Goal: Information Seeking & Learning: Learn about a topic

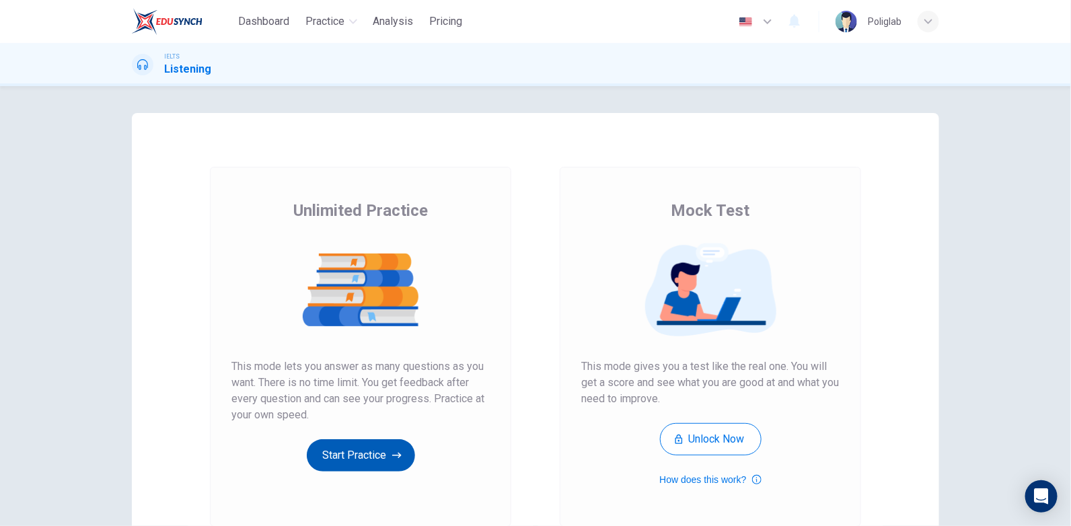
click at [379, 462] on button "Start Practice" at bounding box center [361, 455] width 108 height 32
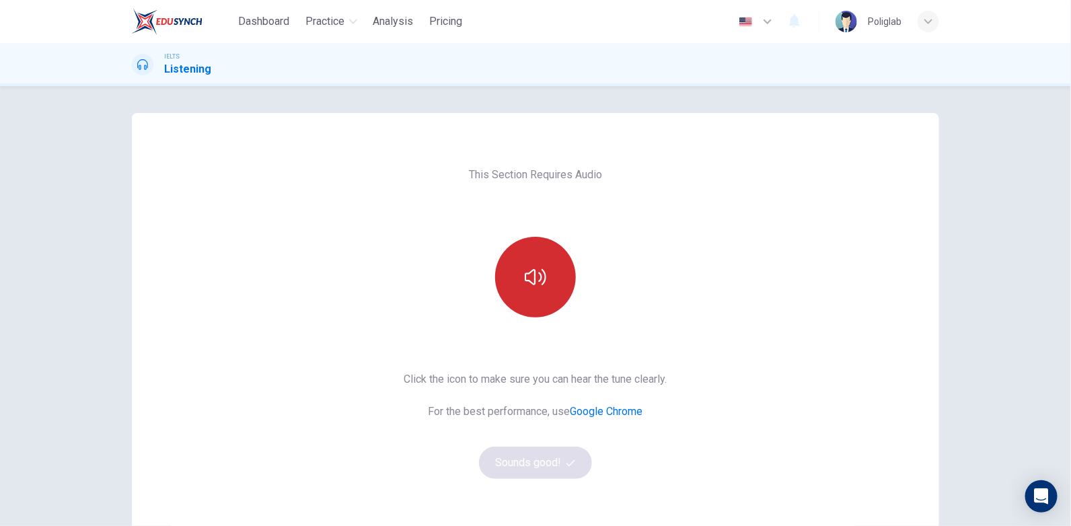
click at [532, 276] on icon "button" at bounding box center [536, 277] width 22 height 16
click at [558, 462] on button "Sounds good!" at bounding box center [535, 463] width 113 height 32
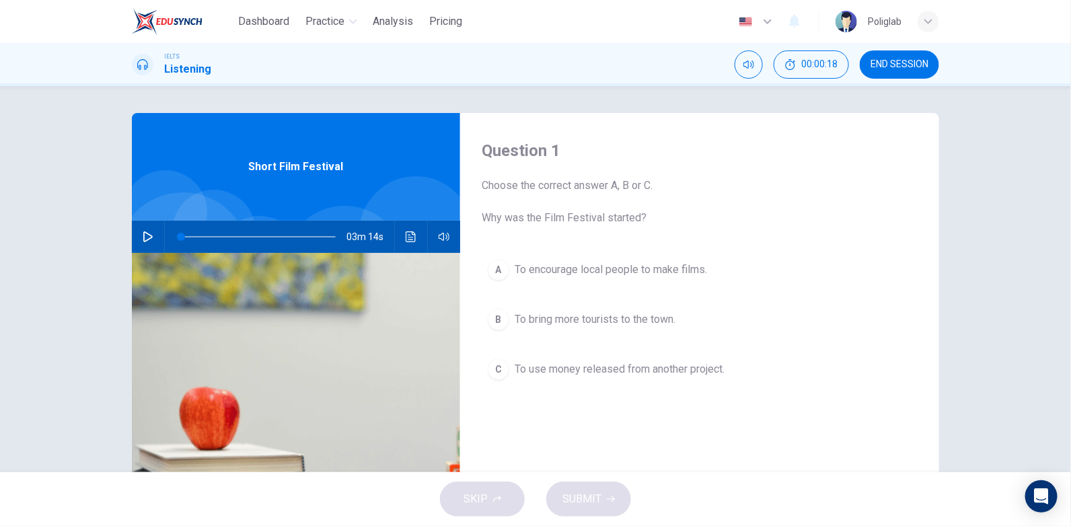
click at [141, 243] on button "button" at bounding box center [148, 237] width 22 height 32
click at [200, 236] on span at bounding box center [204, 236] width 46 height 1
click at [194, 237] on span at bounding box center [258, 236] width 155 height 19
click at [410, 239] on icon "Click to see the audio transcription" at bounding box center [411, 236] width 11 height 11
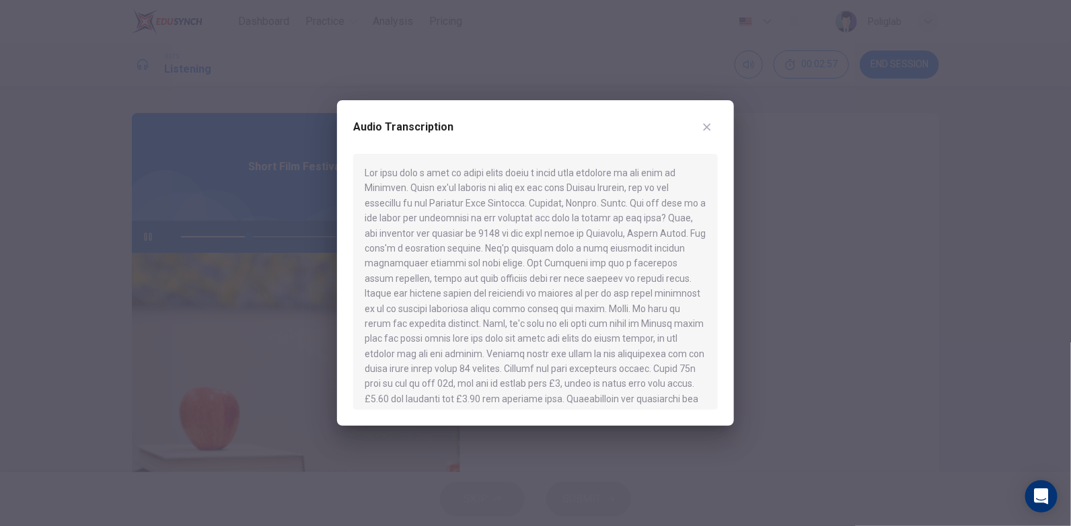
click at [715, 120] on button "button" at bounding box center [707, 127] width 22 height 22
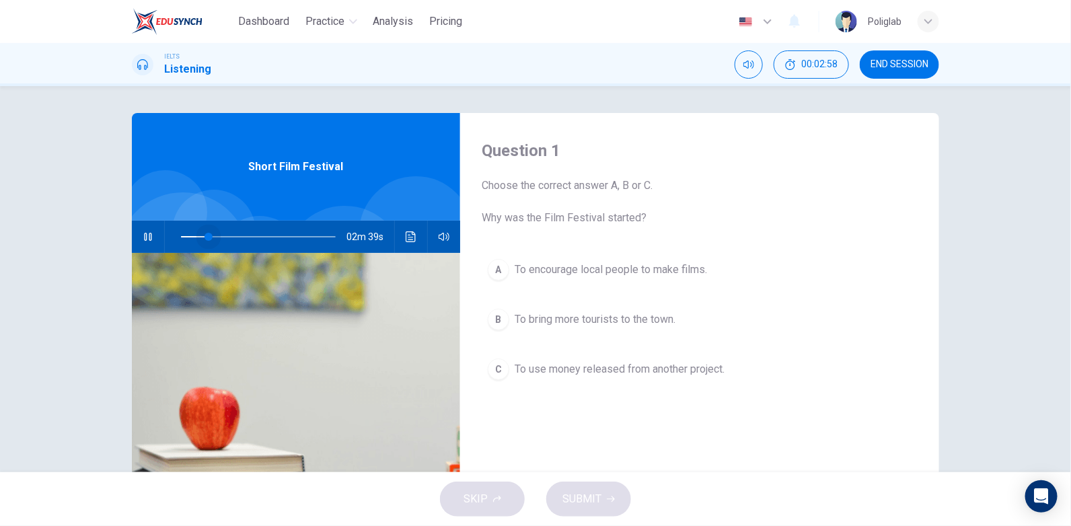
click at [206, 234] on span at bounding box center [258, 236] width 155 height 19
click at [409, 235] on icon "Click to see the audio transcription" at bounding box center [411, 236] width 11 height 11
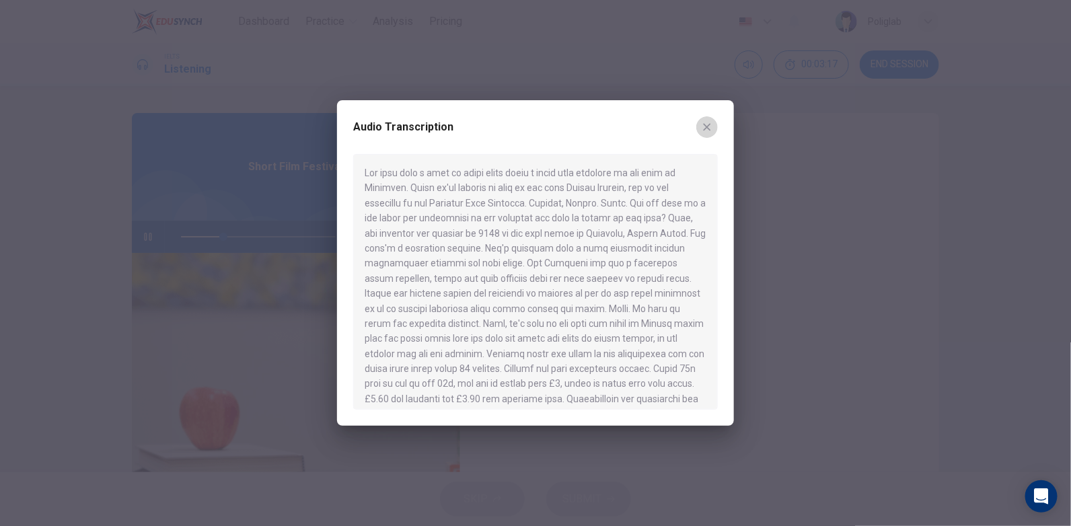
click at [706, 128] on icon "button" at bounding box center [707, 127] width 7 height 7
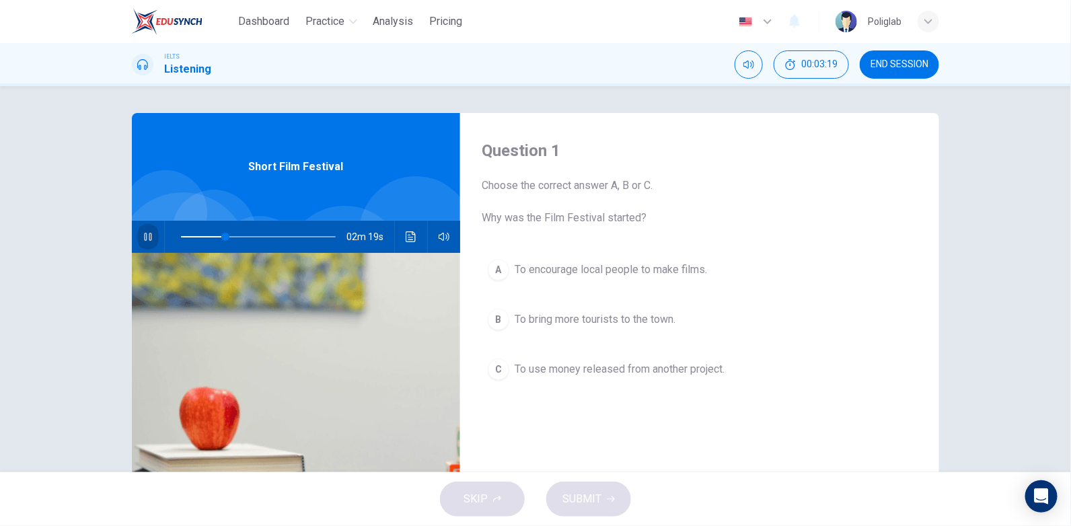
click at [152, 235] on button "button" at bounding box center [148, 237] width 22 height 32
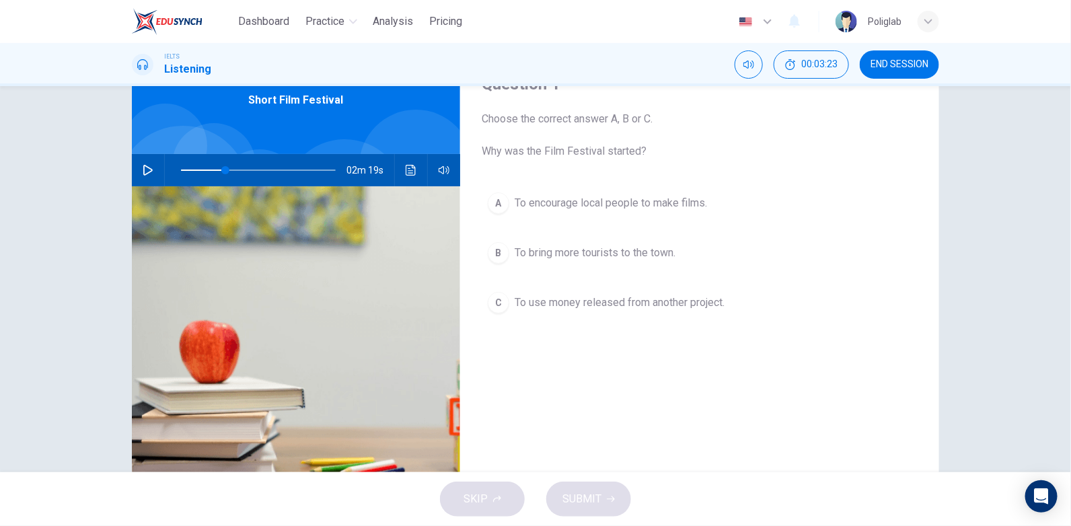
click at [660, 255] on span "To bring more tourists to the town." at bounding box center [595, 253] width 161 height 16
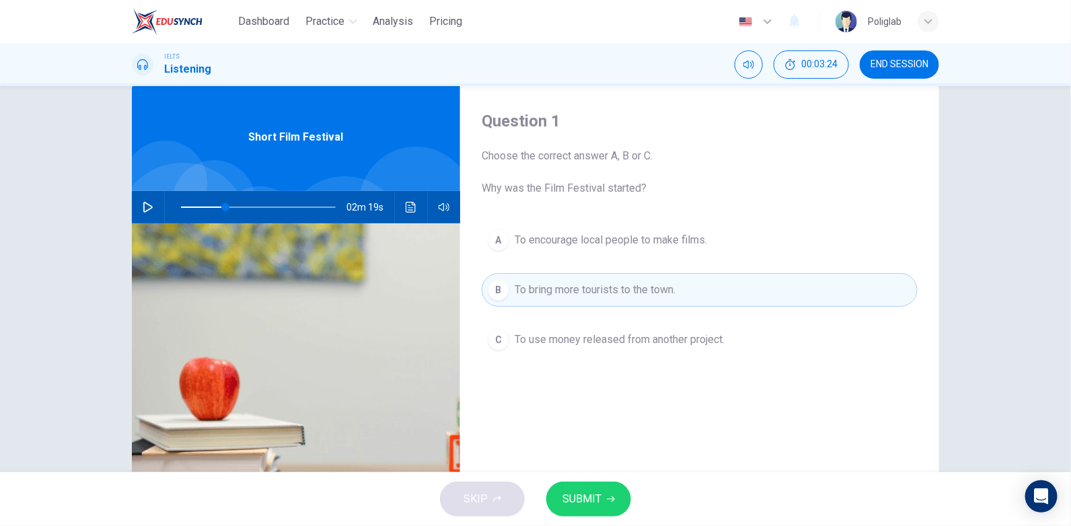
scroll to position [0, 0]
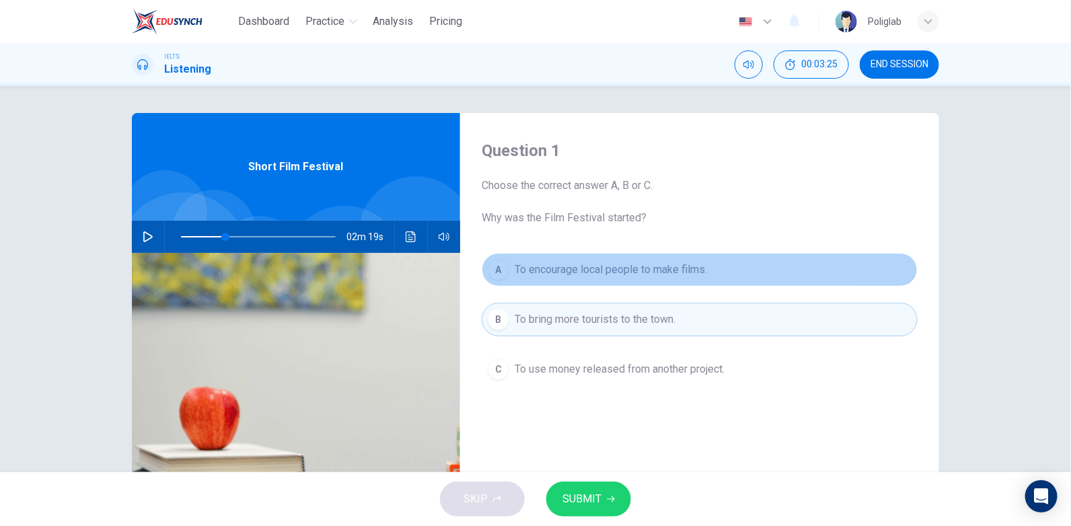
click at [677, 263] on span "To encourage local people to make films." at bounding box center [611, 270] width 192 height 16
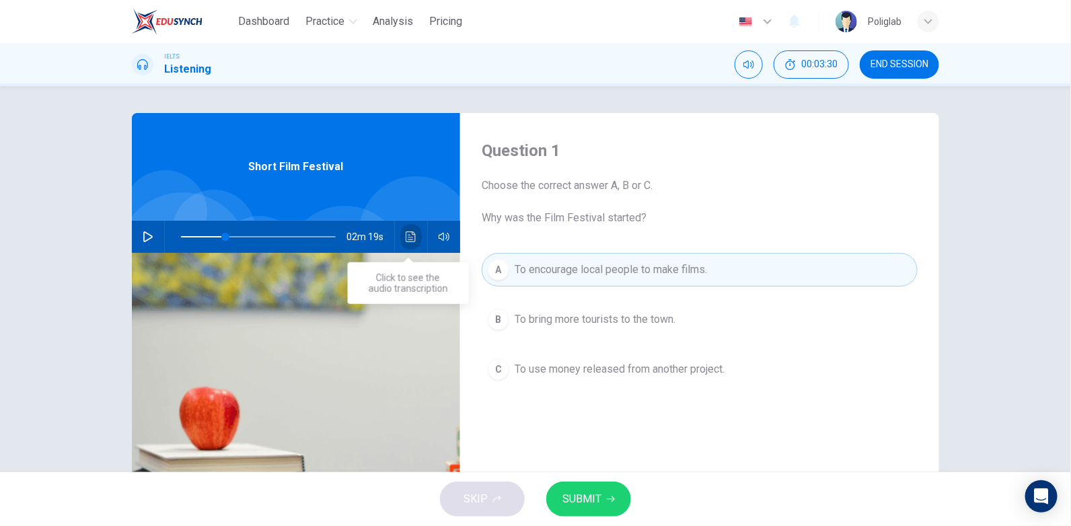
click at [400, 235] on button "Click to see the audio transcription" at bounding box center [411, 237] width 22 height 32
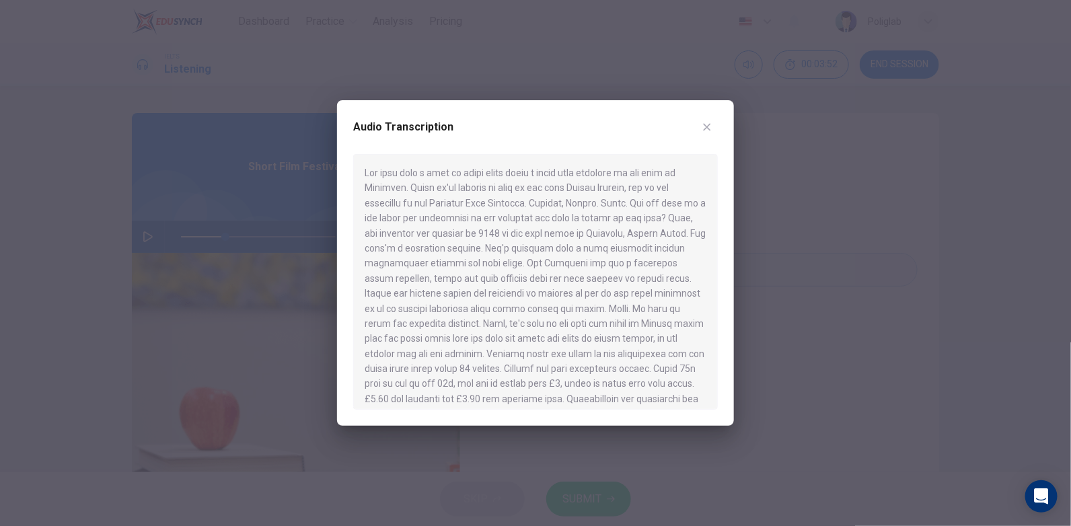
click at [710, 121] on button "button" at bounding box center [707, 127] width 22 height 22
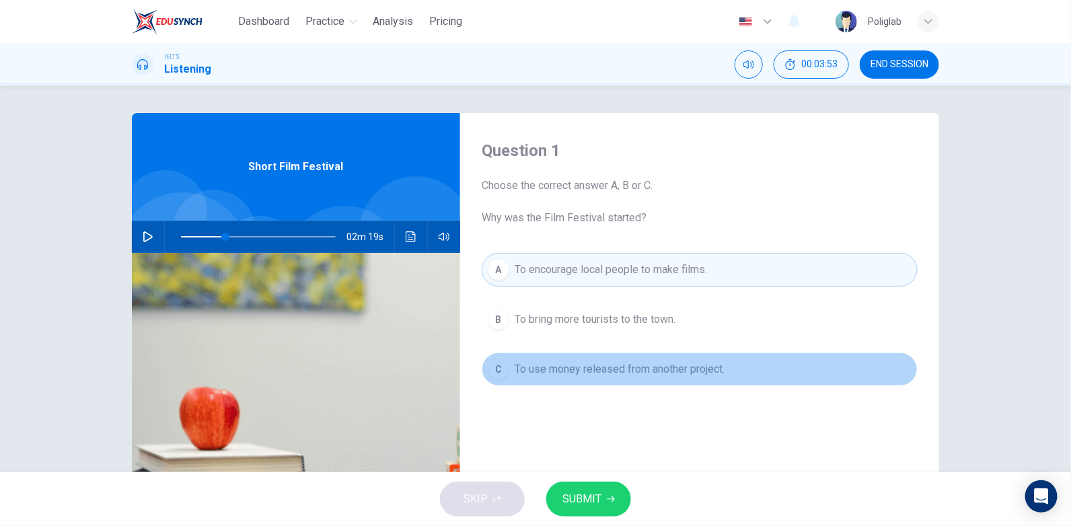
click at [635, 372] on span "To use money released from another project." at bounding box center [620, 369] width 210 height 16
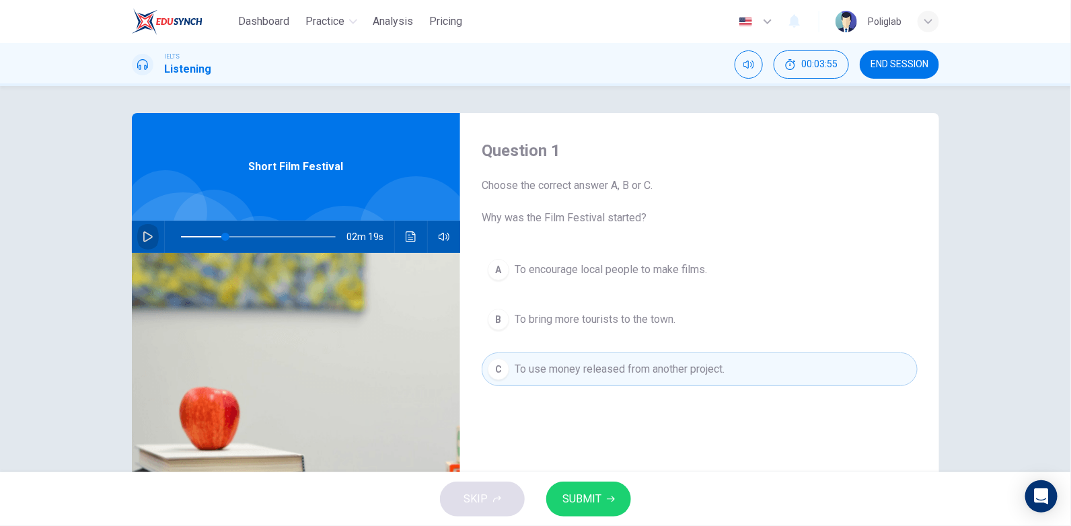
click at [139, 233] on button "button" at bounding box center [148, 237] width 22 height 32
click at [210, 238] on span at bounding box center [213, 237] width 8 height 8
click at [149, 239] on icon "button" at bounding box center [148, 236] width 11 height 11
click at [588, 500] on span "SUBMIT" at bounding box center [581, 499] width 39 height 19
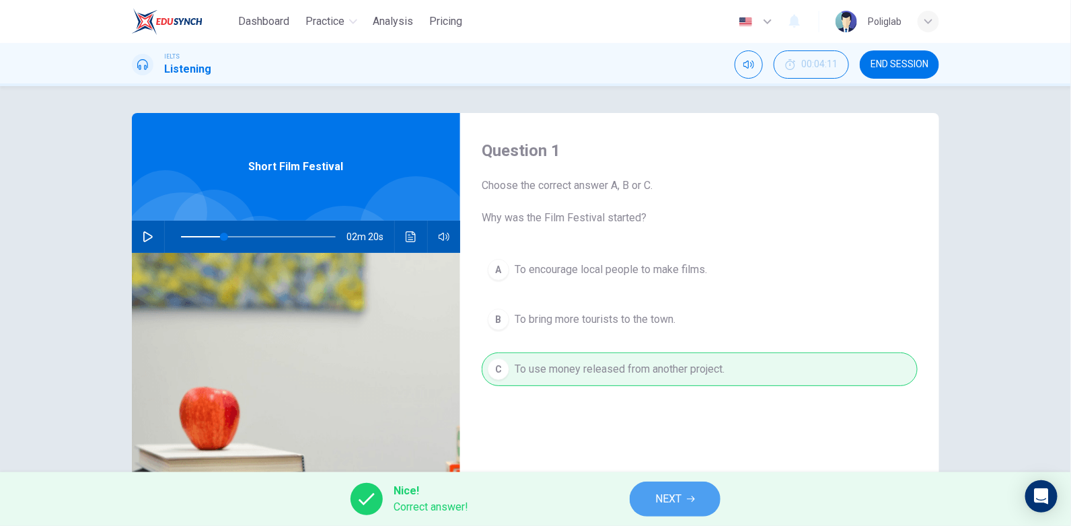
click at [670, 484] on button "NEXT" at bounding box center [675, 499] width 91 height 35
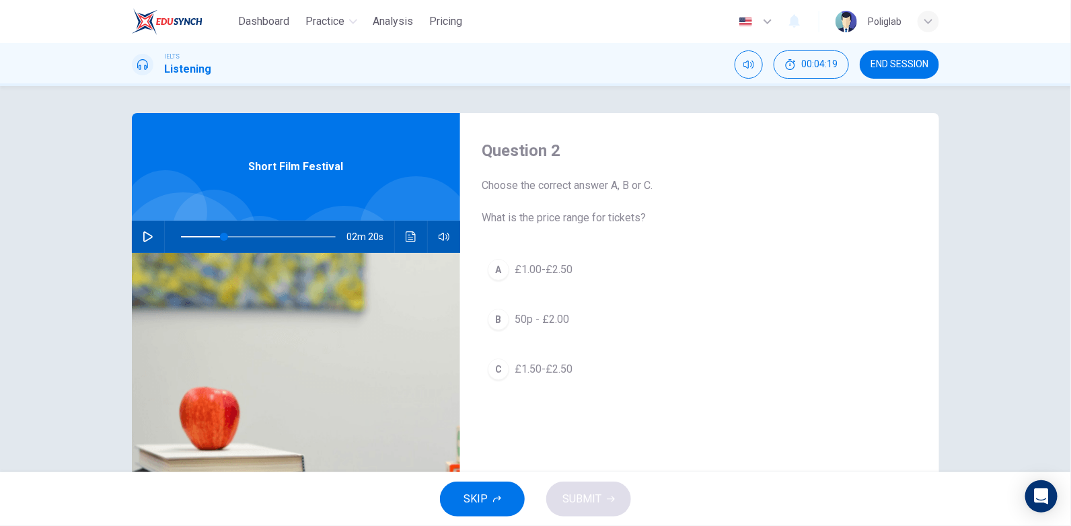
click at [143, 240] on icon "button" at bounding box center [148, 236] width 11 height 11
click at [519, 104] on div "Question 2 Choose the correct answer A, B or C. What is the price range for tic…" at bounding box center [535, 279] width 1071 height 386
click at [257, 233] on span at bounding box center [261, 237] width 8 height 8
click at [244, 235] on span at bounding box center [248, 237] width 8 height 8
click at [539, 263] on span "£1.00-£2.50" at bounding box center [544, 270] width 58 height 16
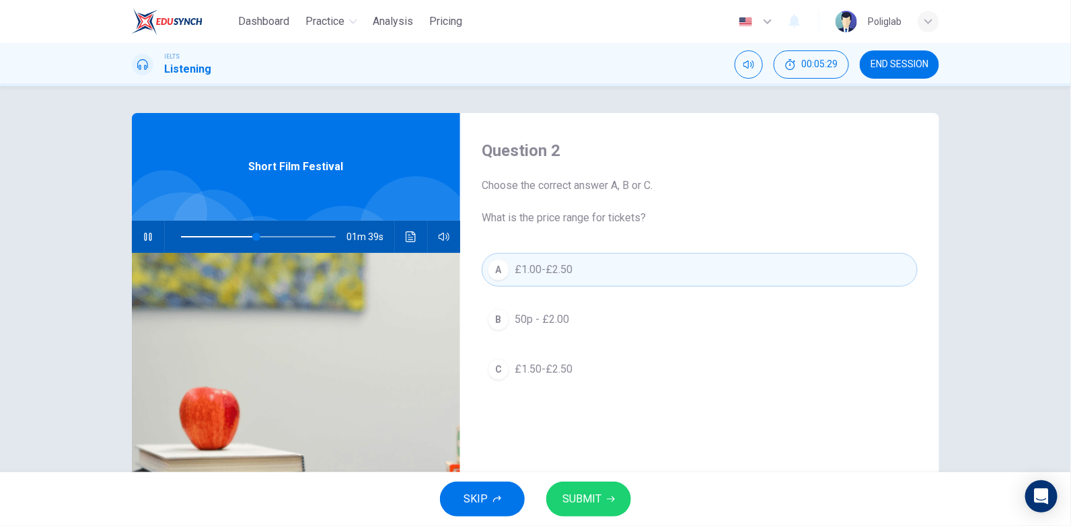
click at [607, 500] on icon "button" at bounding box center [611, 499] width 8 height 8
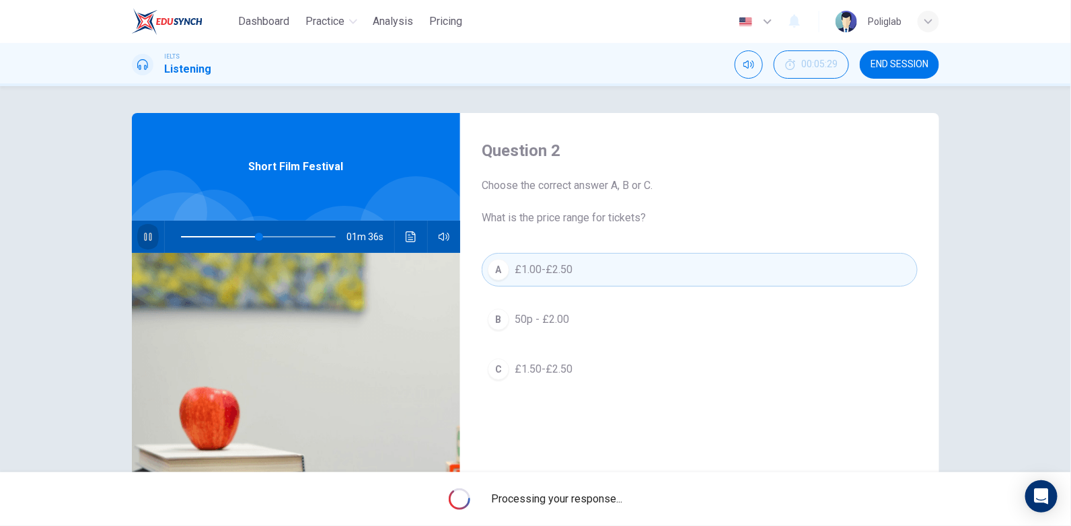
click at [151, 233] on button "button" at bounding box center [148, 237] width 22 height 32
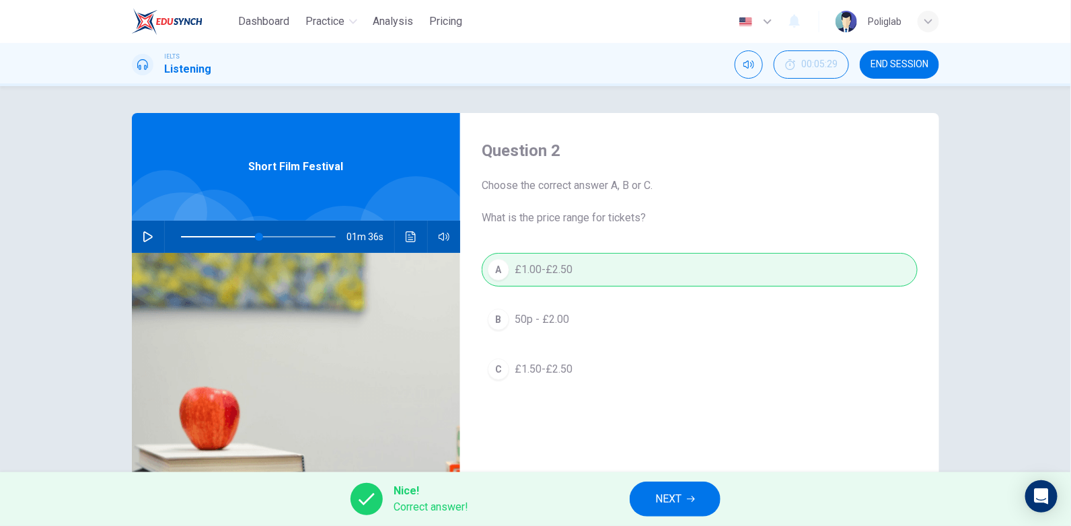
click at [704, 493] on button "NEXT" at bounding box center [675, 499] width 91 height 35
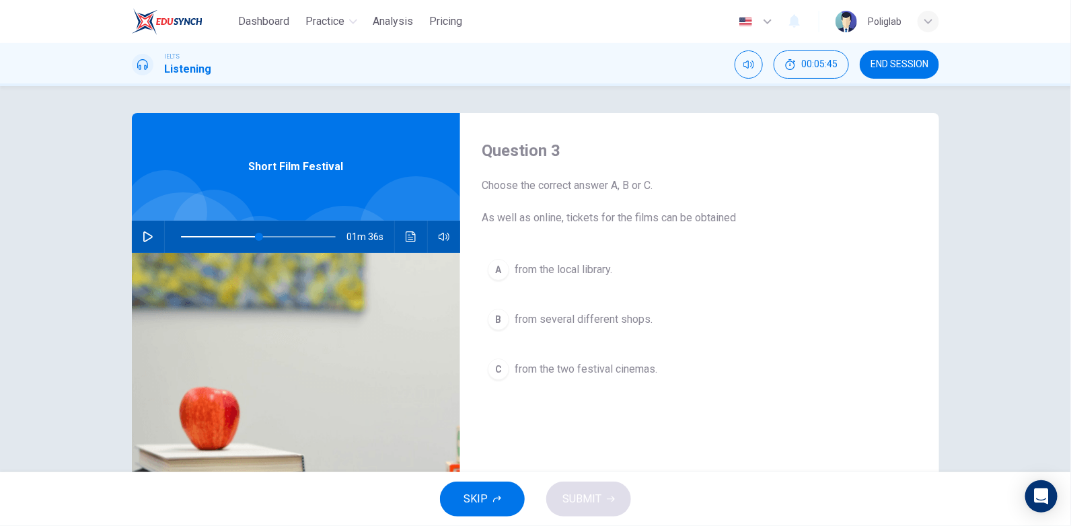
click at [145, 239] on icon "button" at bounding box center [148, 236] width 11 height 11
click at [632, 317] on span "from several different shops." at bounding box center [584, 319] width 138 height 16
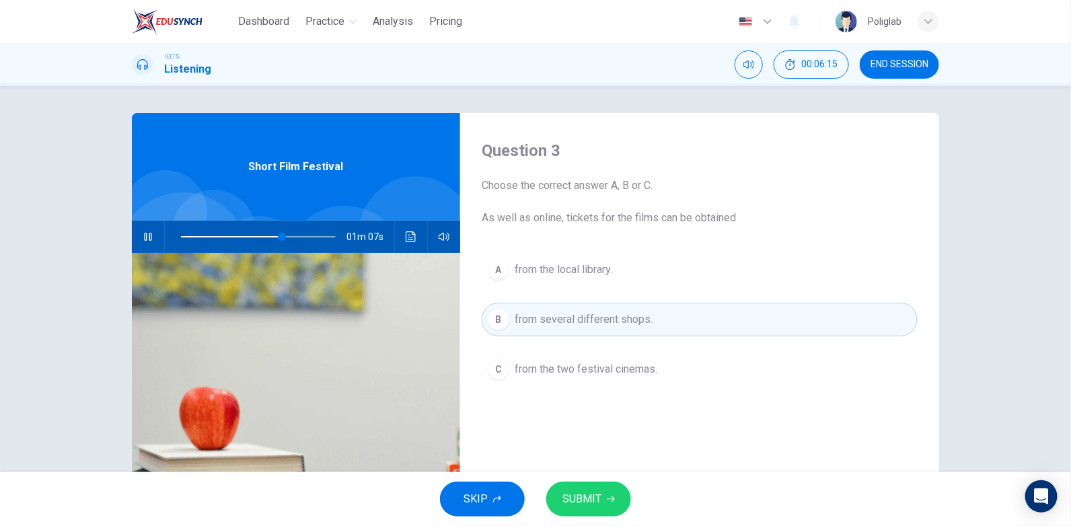
click at [609, 494] on button "SUBMIT" at bounding box center [588, 499] width 85 height 35
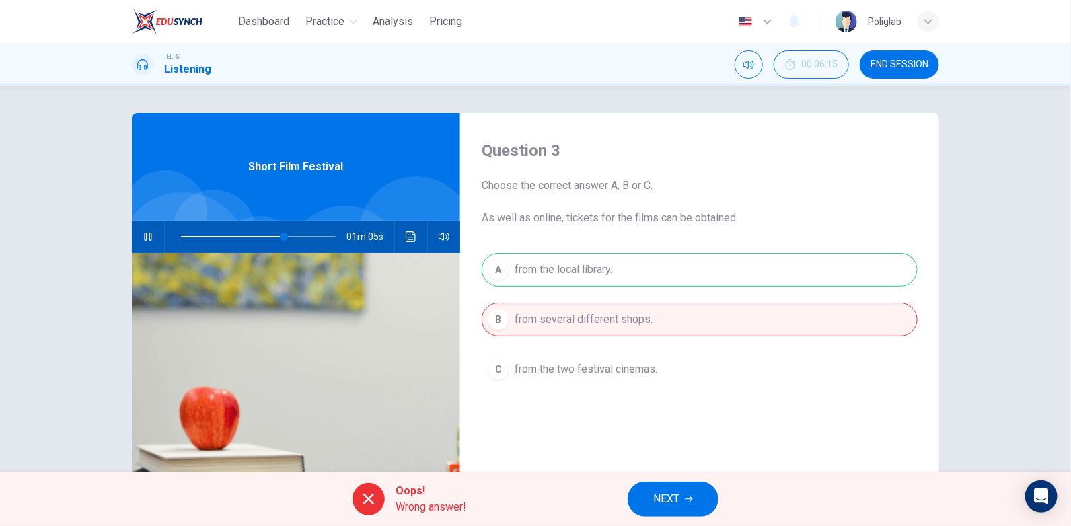
click at [143, 244] on button "button" at bounding box center [148, 237] width 22 height 32
click at [270, 235] on span at bounding box center [272, 237] width 8 height 8
click at [268, 237] on span at bounding box center [272, 237] width 8 height 8
click at [143, 233] on icon "button" at bounding box center [148, 236] width 11 height 11
click at [410, 239] on icon "Click to see the audio transcription" at bounding box center [411, 236] width 11 height 11
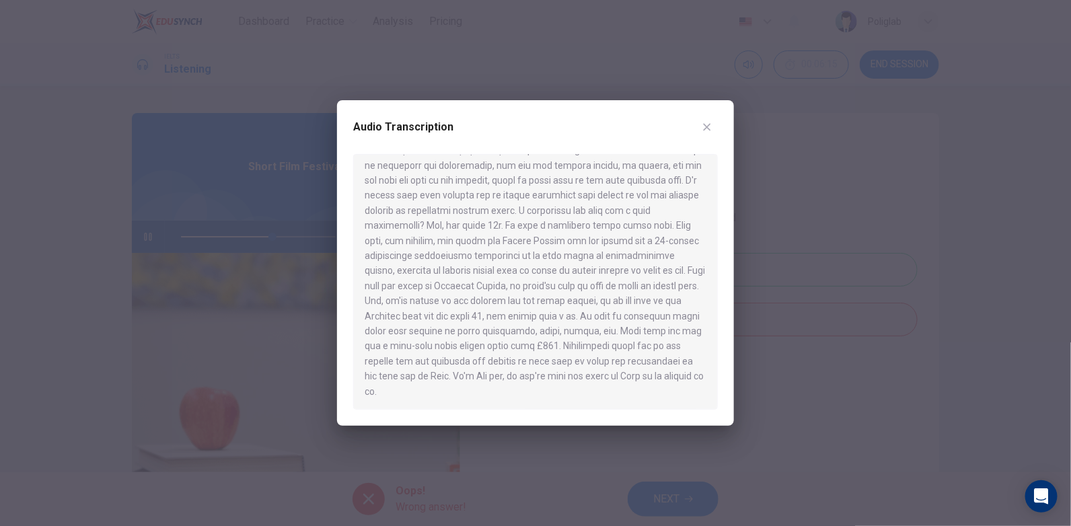
scroll to position [196, 0]
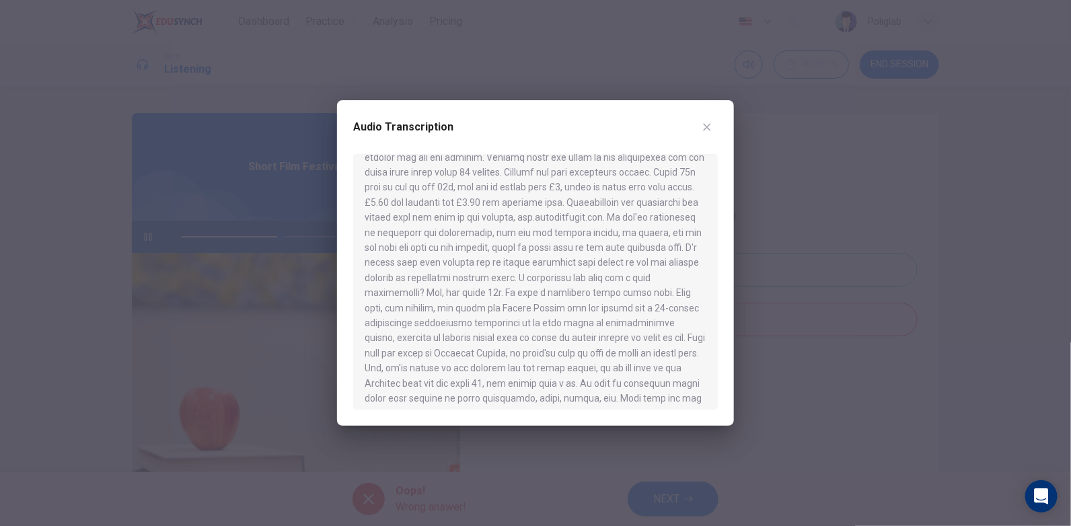
click at [709, 130] on icon "button" at bounding box center [706, 127] width 11 height 11
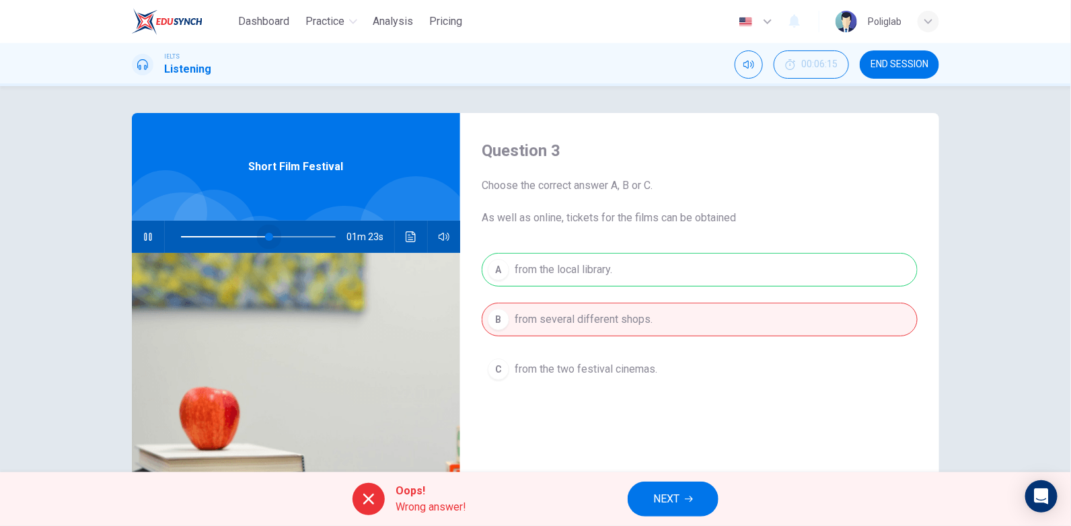
click at [266, 235] on span at bounding box center [269, 237] width 8 height 8
click at [689, 496] on icon "button" at bounding box center [689, 499] width 8 height 8
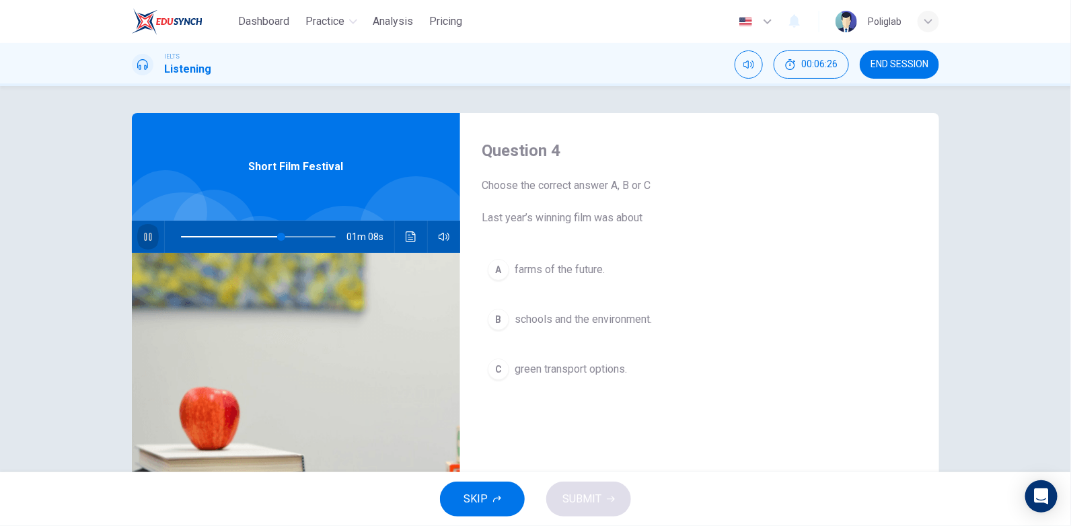
click at [147, 237] on icon "button" at bounding box center [148, 236] width 11 height 11
click at [147, 237] on icon "button" at bounding box center [147, 236] width 9 height 11
click at [580, 273] on span "farms of the future." at bounding box center [560, 270] width 90 height 16
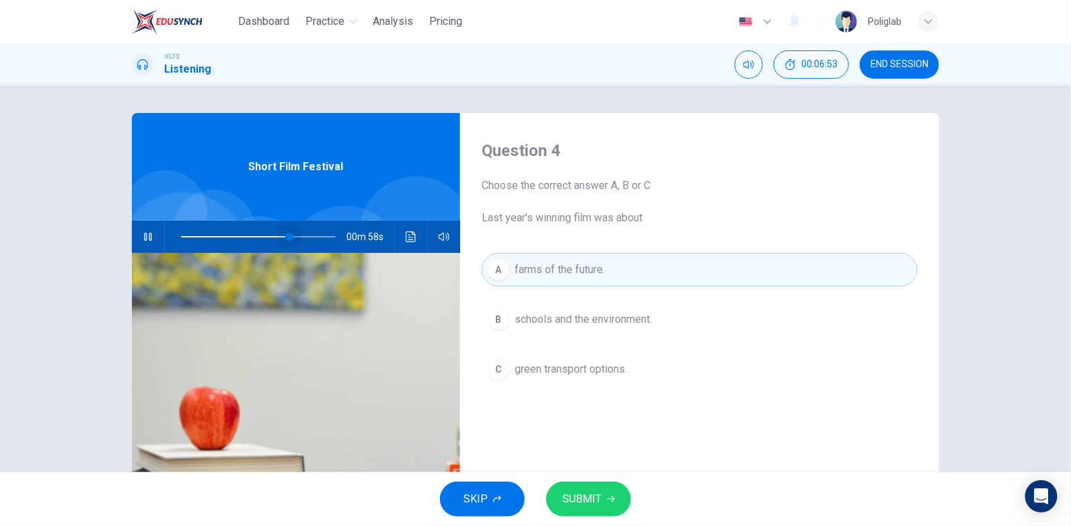
click at [287, 236] on span at bounding box center [289, 237] width 8 height 8
click at [286, 233] on span at bounding box center [290, 237] width 8 height 8
click at [656, 310] on button "B schools and the environment." at bounding box center [700, 320] width 436 height 34
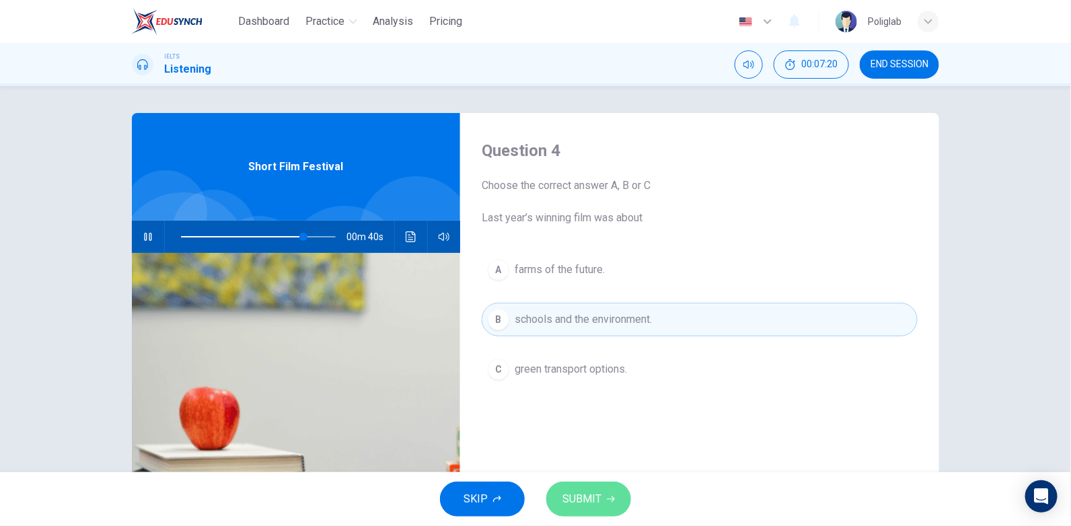
click at [613, 489] on button "SUBMIT" at bounding box center [588, 499] width 85 height 35
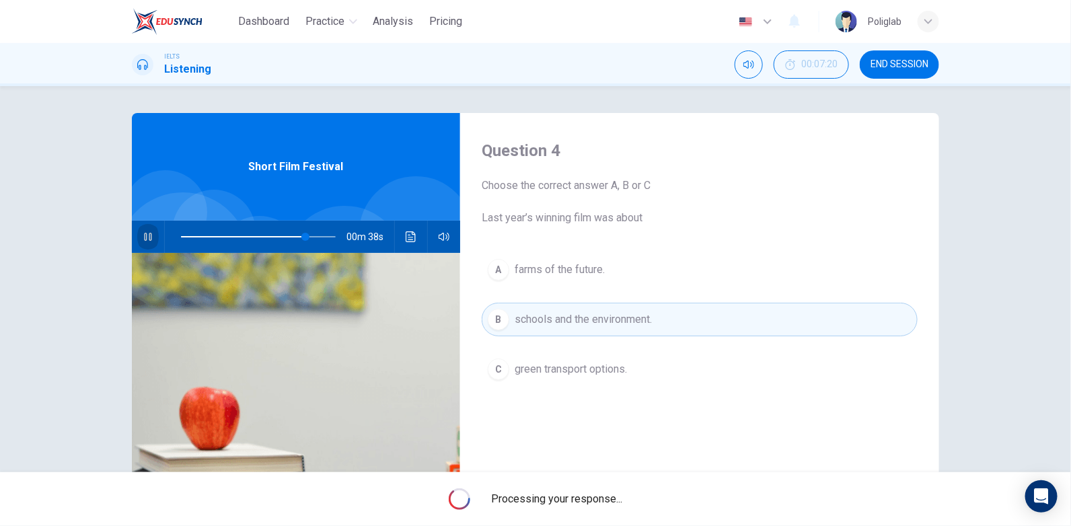
click at [146, 230] on button "button" at bounding box center [148, 237] width 22 height 32
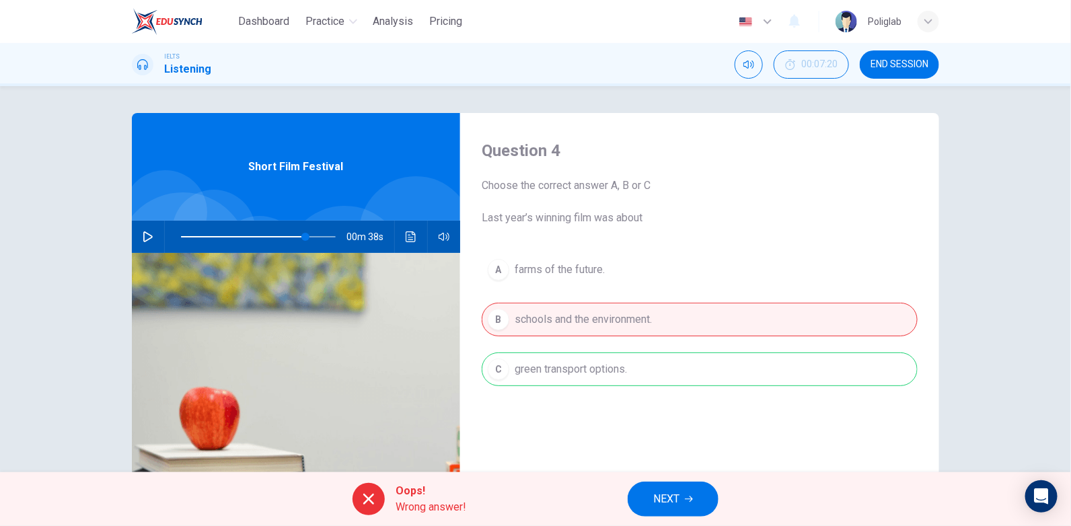
drag, startPoint x: 149, startPoint y: 239, endPoint x: 245, endPoint y: 231, distance: 97.2
click at [151, 239] on button "button" at bounding box center [148, 237] width 22 height 32
click at [293, 234] on span at bounding box center [295, 237] width 8 height 8
click at [294, 235] on span at bounding box center [298, 237] width 8 height 8
click at [410, 233] on icon "Click to see the audio transcription" at bounding box center [411, 236] width 11 height 11
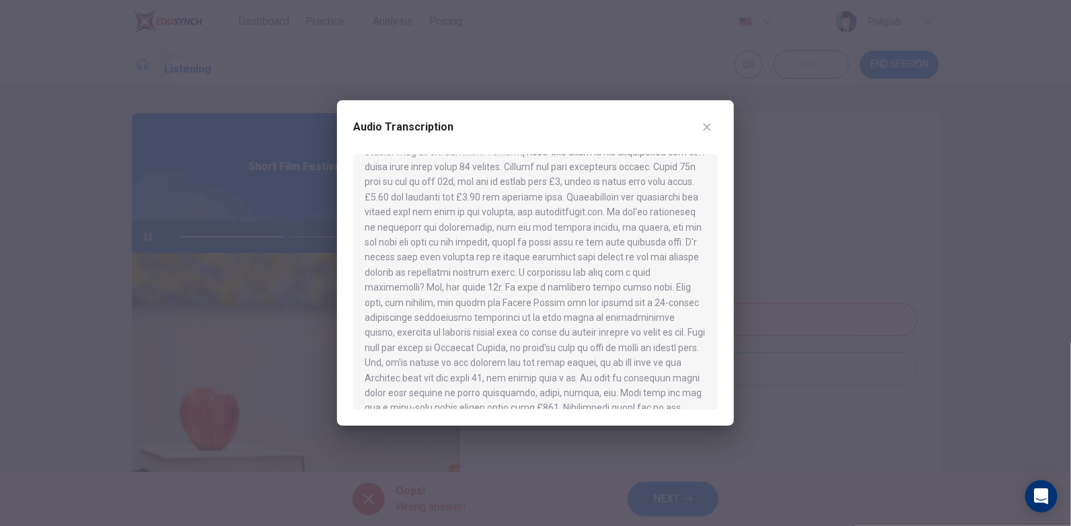
scroll to position [264, 0]
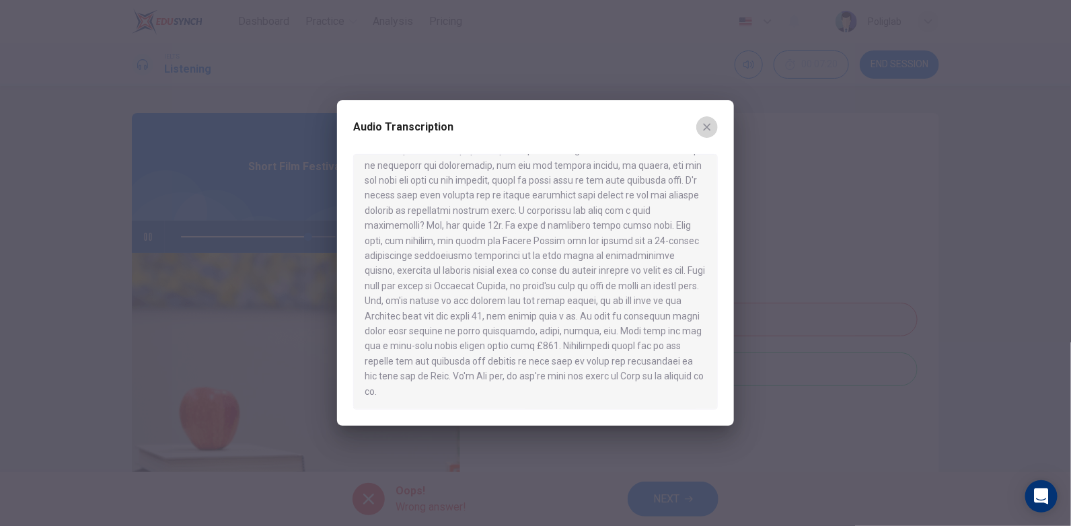
click at [706, 122] on icon "button" at bounding box center [706, 127] width 11 height 11
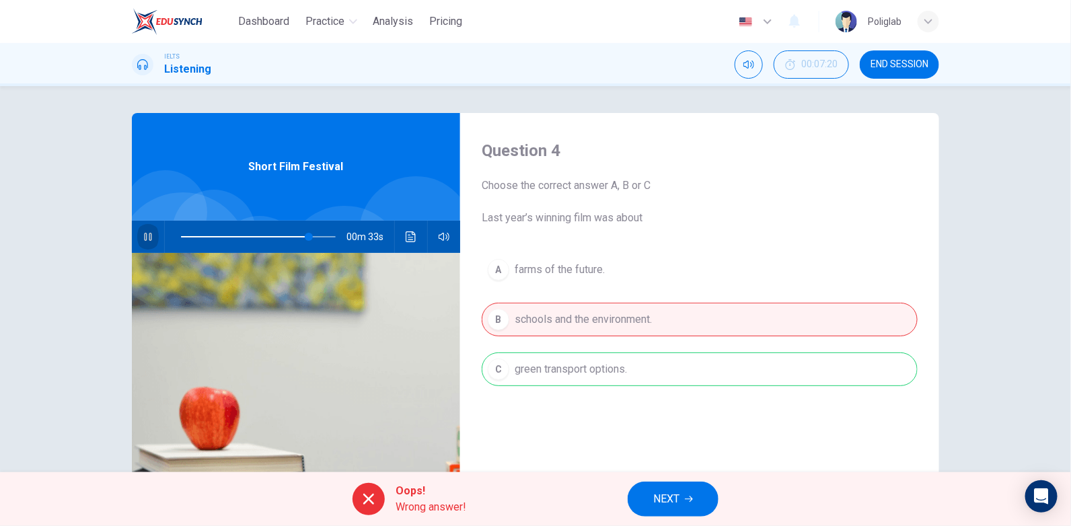
click at [144, 236] on icon "button" at bounding box center [147, 237] width 7 height 8
click at [305, 235] on span at bounding box center [309, 237] width 8 height 8
click at [143, 235] on icon "button" at bounding box center [148, 236] width 11 height 11
click at [149, 237] on icon "button" at bounding box center [148, 236] width 11 height 11
click at [688, 489] on button "NEXT" at bounding box center [673, 499] width 91 height 35
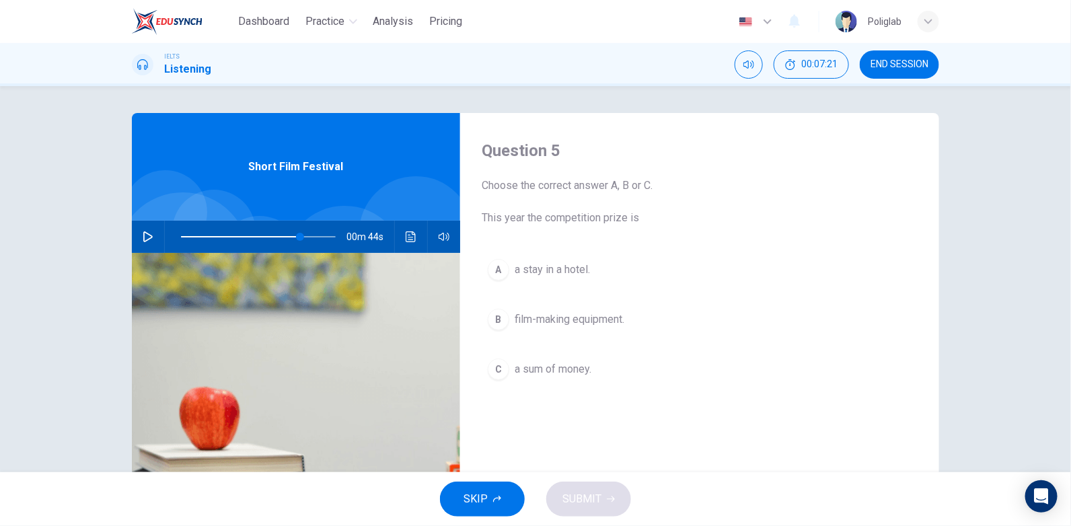
click at [149, 242] on button "button" at bounding box center [148, 237] width 22 height 32
click at [313, 239] on span at bounding box center [258, 236] width 155 height 19
click at [311, 236] on span at bounding box center [315, 237] width 8 height 8
drag, startPoint x: 299, startPoint y: 240, endPoint x: 395, endPoint y: 233, distance: 96.5
click at [299, 239] on span at bounding box center [258, 236] width 155 height 19
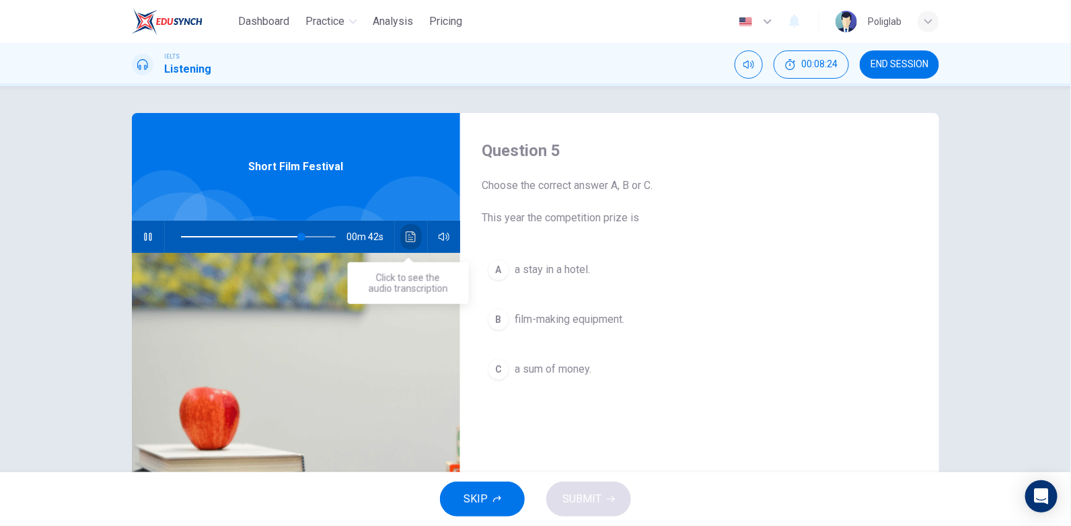
click at [411, 243] on button "Click to see the audio transcription" at bounding box center [411, 237] width 22 height 32
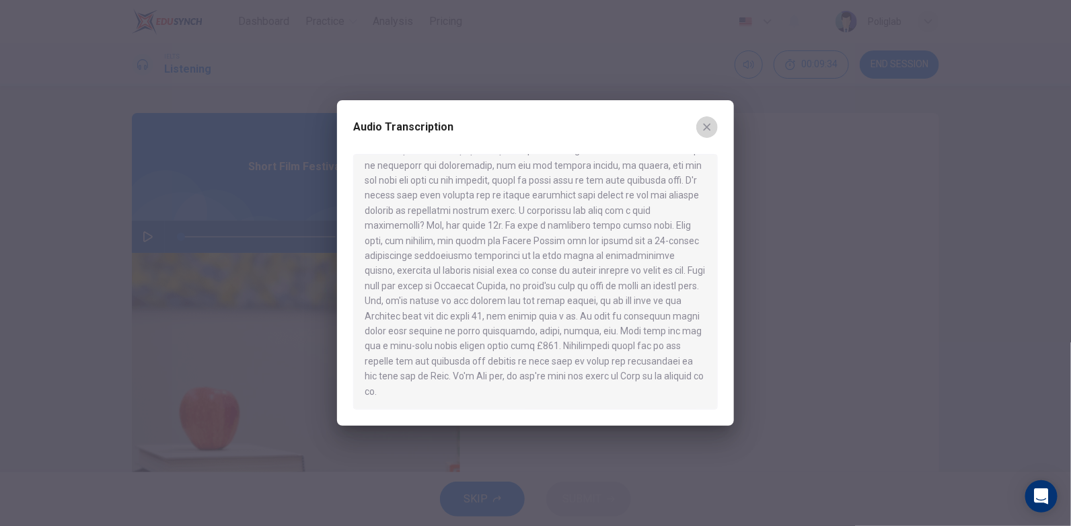
click at [710, 122] on icon "button" at bounding box center [706, 127] width 11 height 11
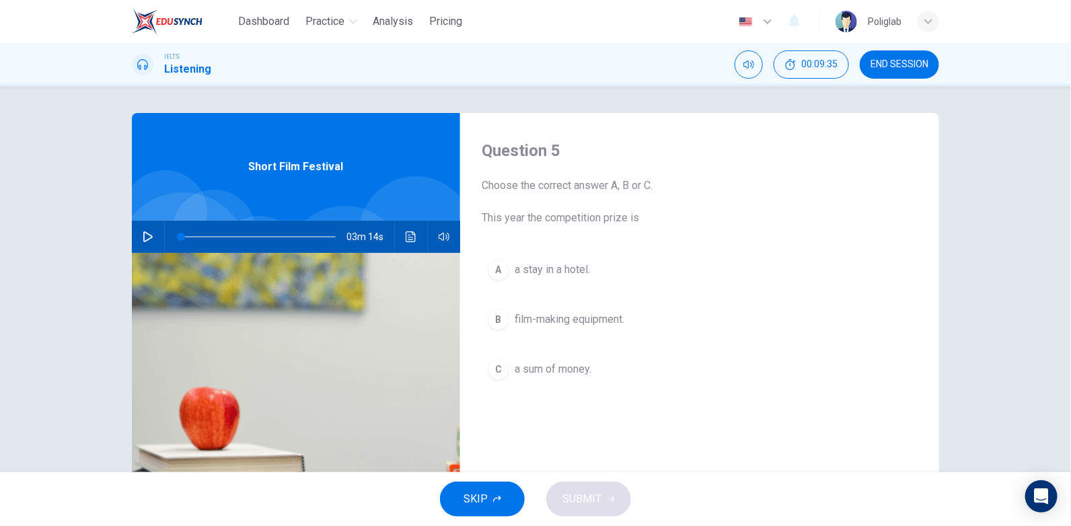
click at [613, 323] on span "film-making equipment." at bounding box center [570, 319] width 110 height 16
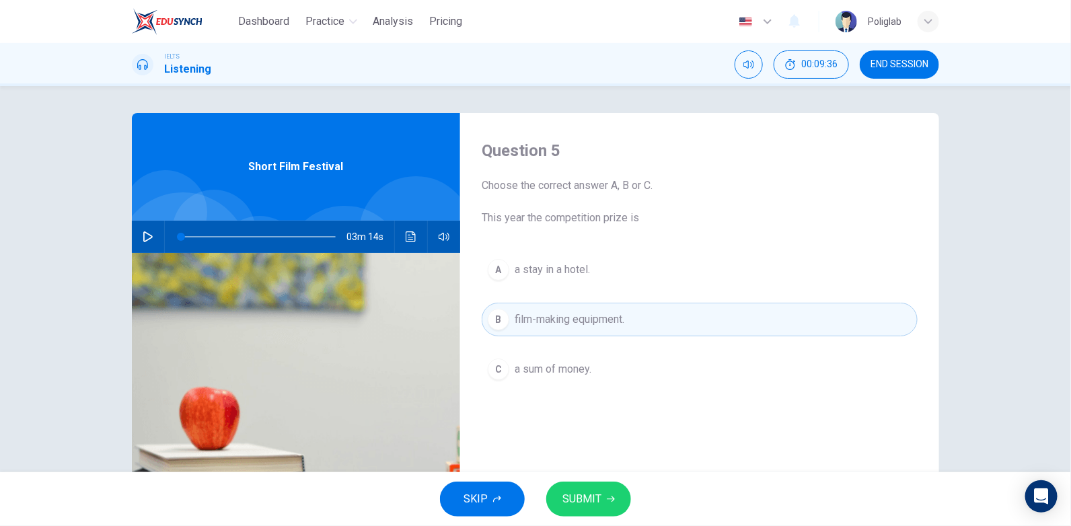
click at [583, 502] on span "SUBMIT" at bounding box center [581, 499] width 39 height 19
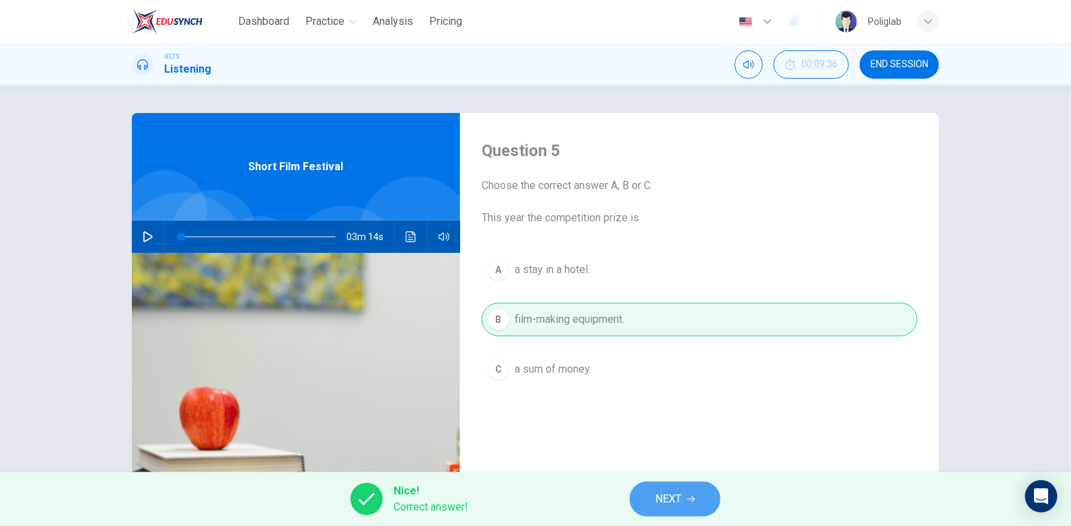
click at [671, 485] on button "NEXT" at bounding box center [675, 499] width 91 height 35
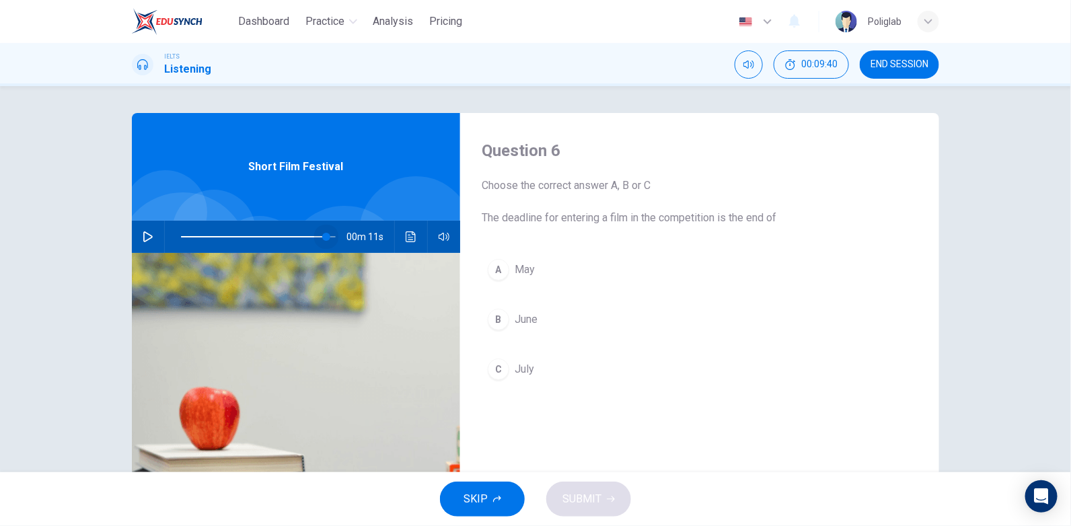
click at [324, 235] on span at bounding box center [258, 236] width 155 height 19
click at [143, 231] on icon "button" at bounding box center [147, 236] width 9 height 11
click at [151, 236] on button "button" at bounding box center [148, 237] width 22 height 32
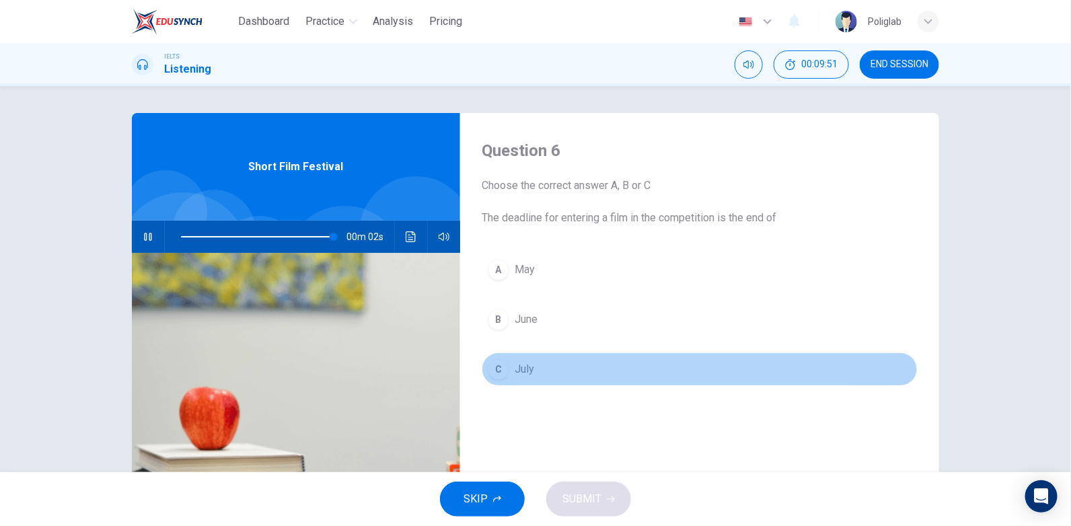
click at [515, 373] on span "July" at bounding box center [525, 369] width 20 height 16
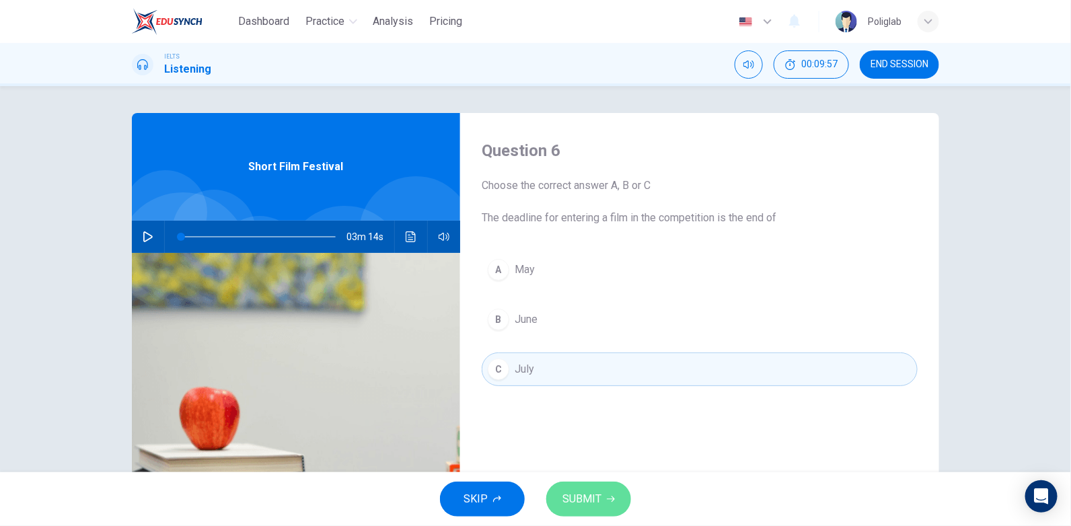
click at [599, 496] on span "SUBMIT" at bounding box center [581, 499] width 39 height 19
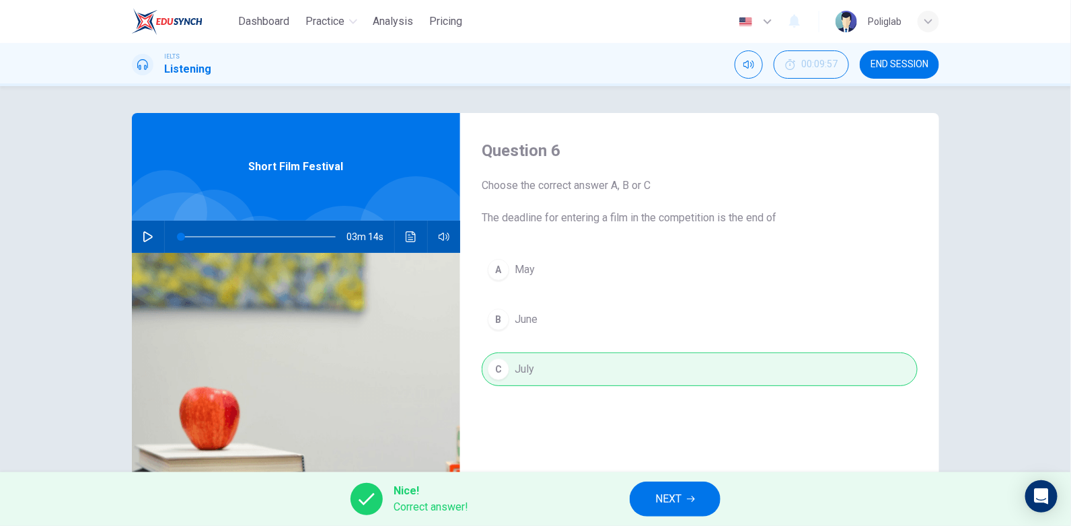
click at [703, 505] on button "NEXT" at bounding box center [675, 499] width 91 height 35
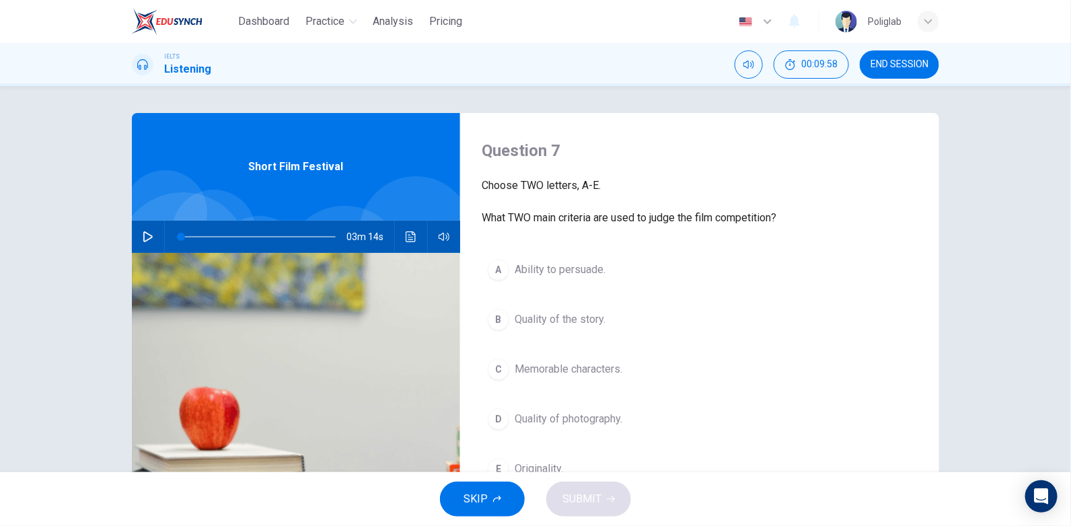
scroll to position [67, 0]
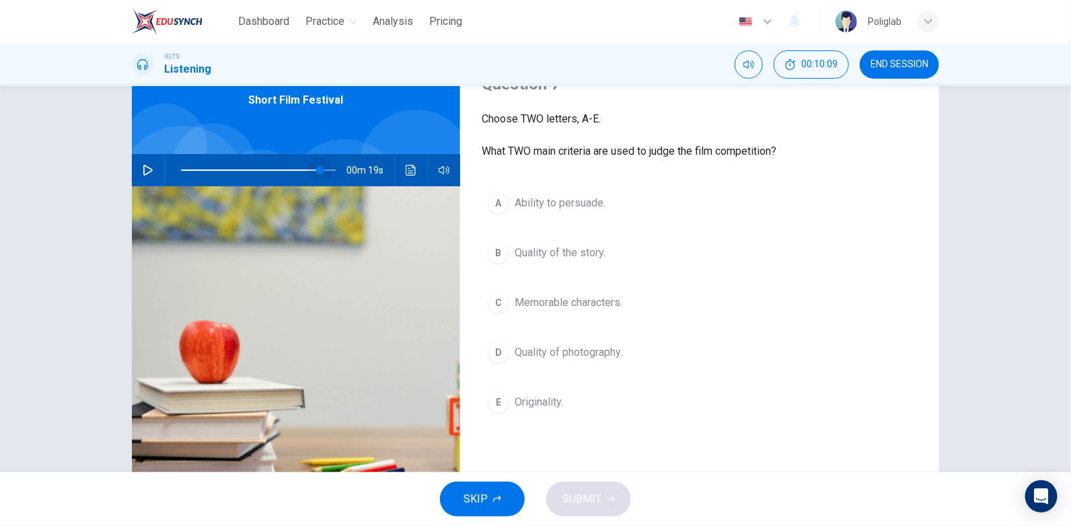
click at [317, 172] on span at bounding box center [258, 170] width 155 height 19
click at [303, 171] on span at bounding box center [258, 170] width 155 height 19
click at [148, 172] on icon "button" at bounding box center [148, 170] width 11 height 11
click at [414, 168] on button "Click to see the audio transcription" at bounding box center [411, 170] width 22 height 32
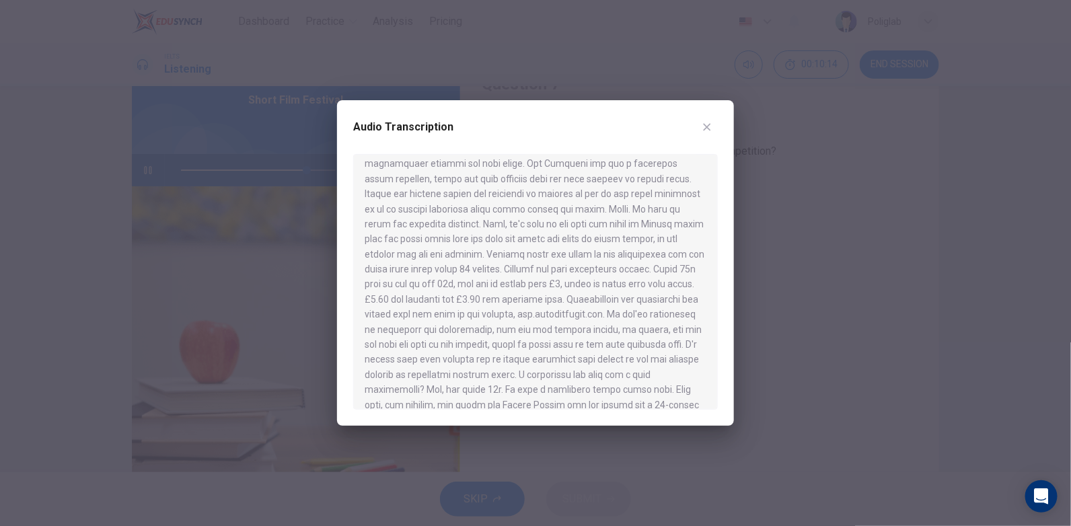
scroll to position [264, 0]
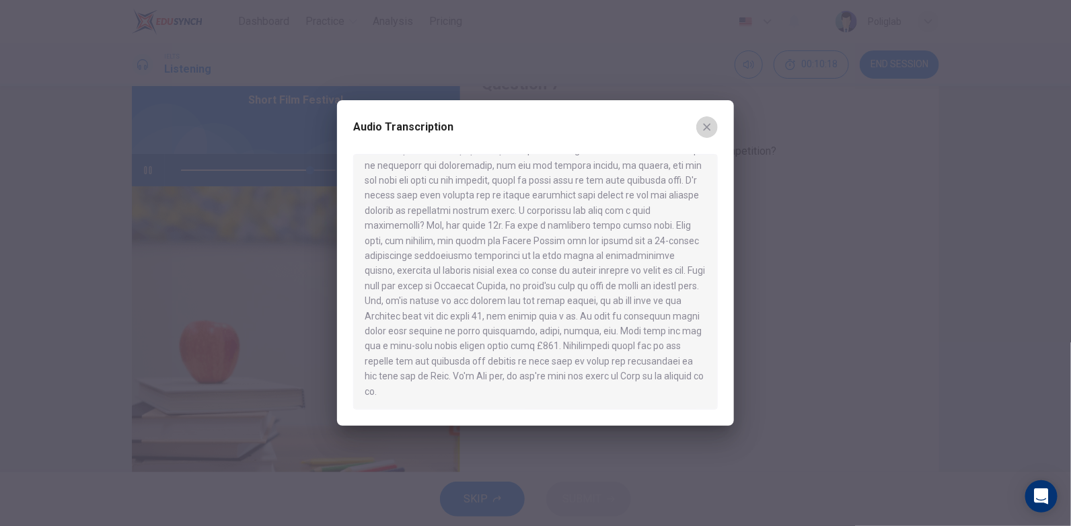
click at [713, 122] on button "button" at bounding box center [707, 127] width 22 height 22
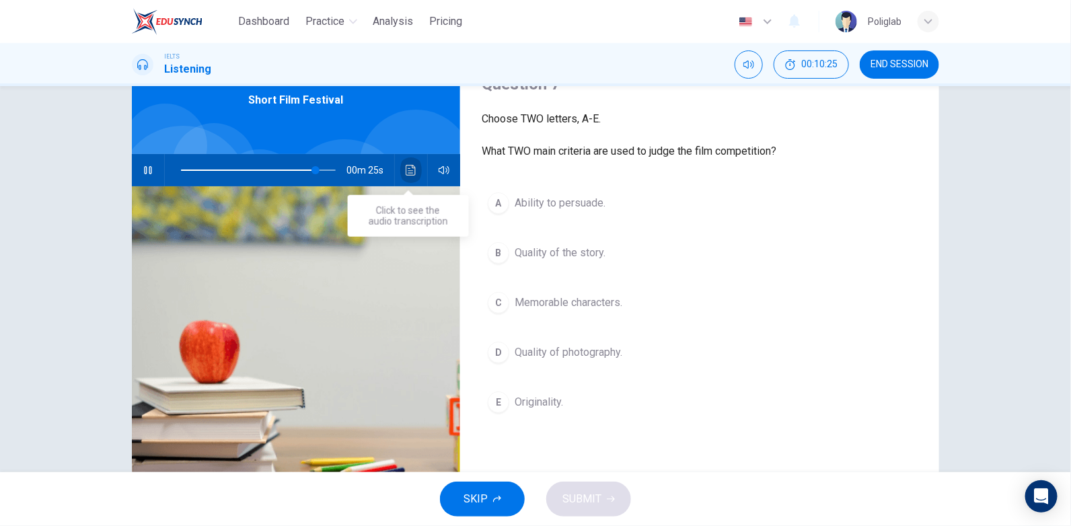
click at [414, 170] on button "Click to see the audio transcription" at bounding box center [411, 170] width 22 height 32
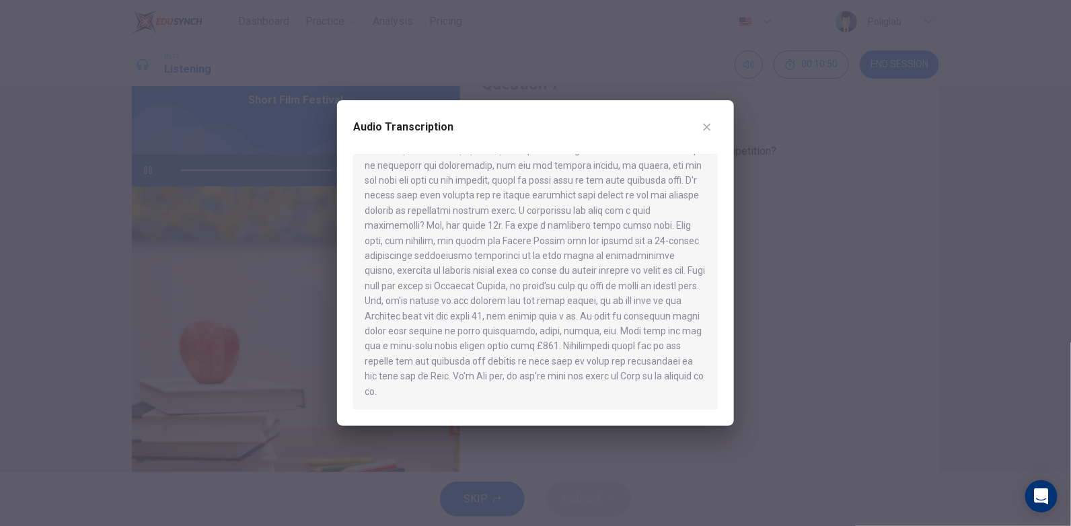
type input "0"
click at [706, 122] on icon "button" at bounding box center [706, 127] width 11 height 11
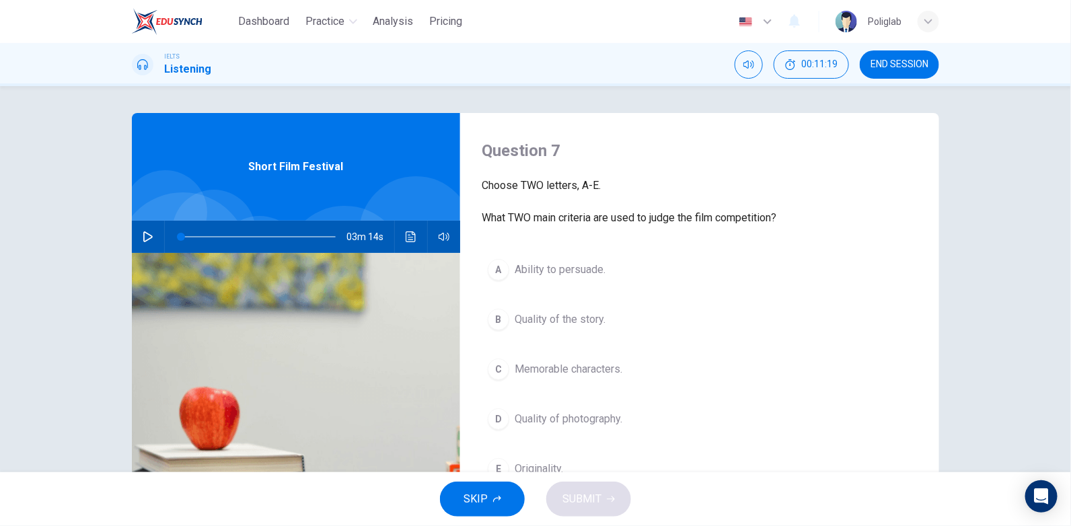
scroll to position [67, 0]
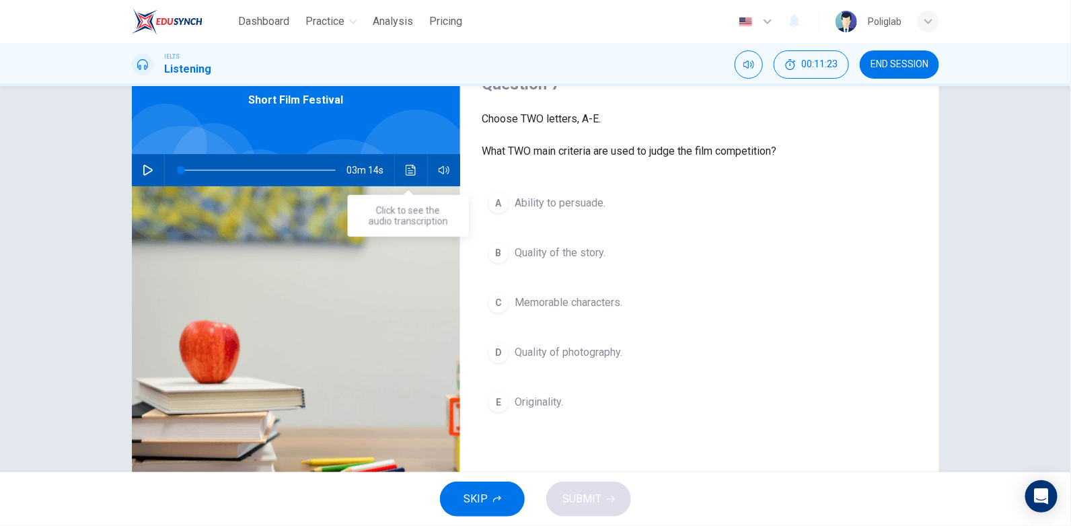
click at [401, 169] on button "Click to see the audio transcription" at bounding box center [411, 170] width 22 height 32
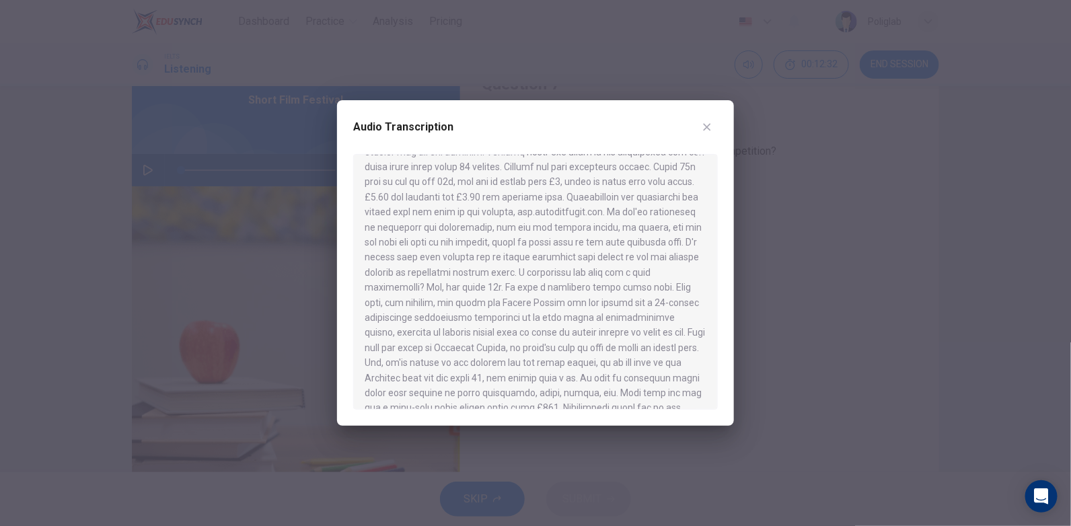
scroll to position [264, 0]
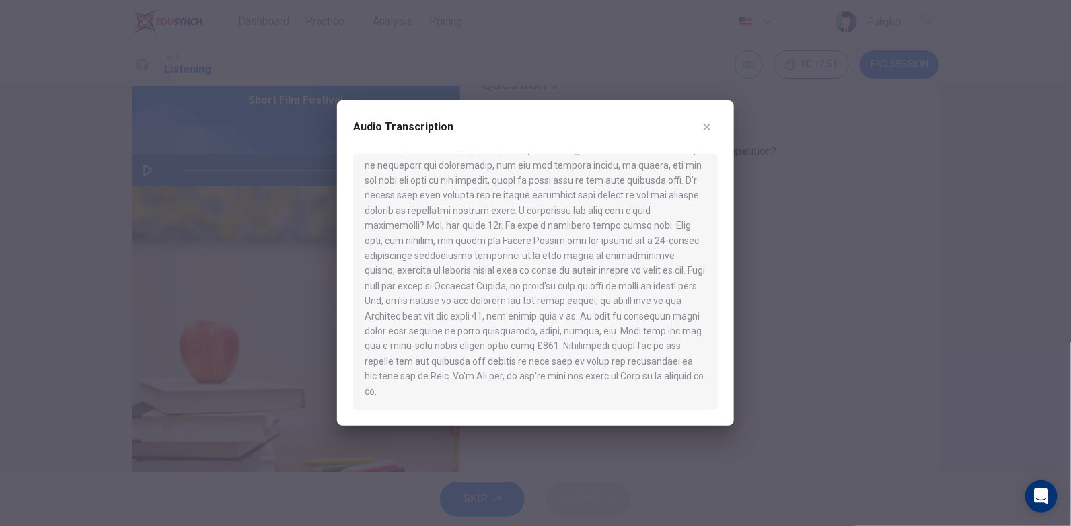
click at [718, 120] on div "Audio Transcription" at bounding box center [535, 263] width 397 height 326
click at [716, 124] on button "button" at bounding box center [707, 127] width 22 height 22
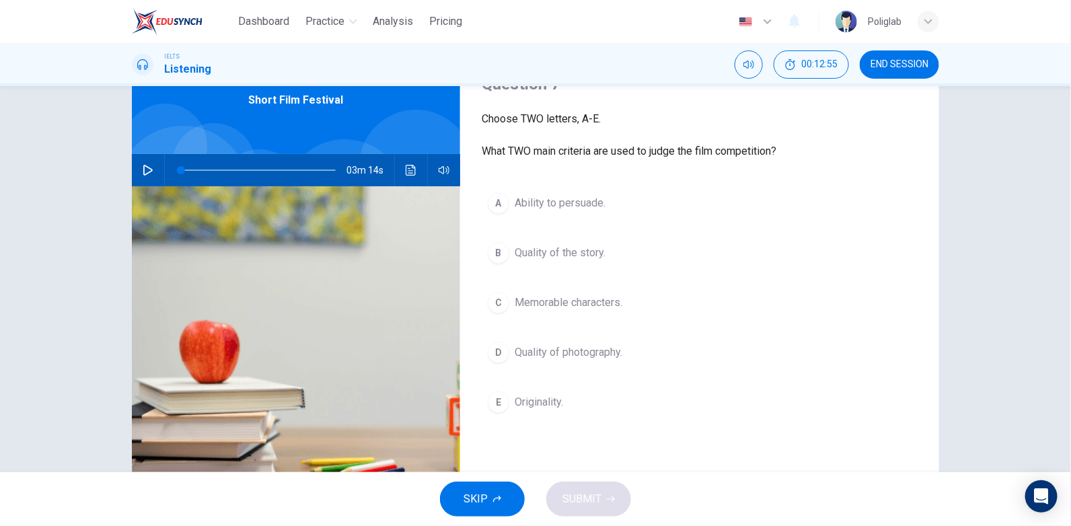
click at [667, 396] on button "E Originality." at bounding box center [700, 402] width 436 height 34
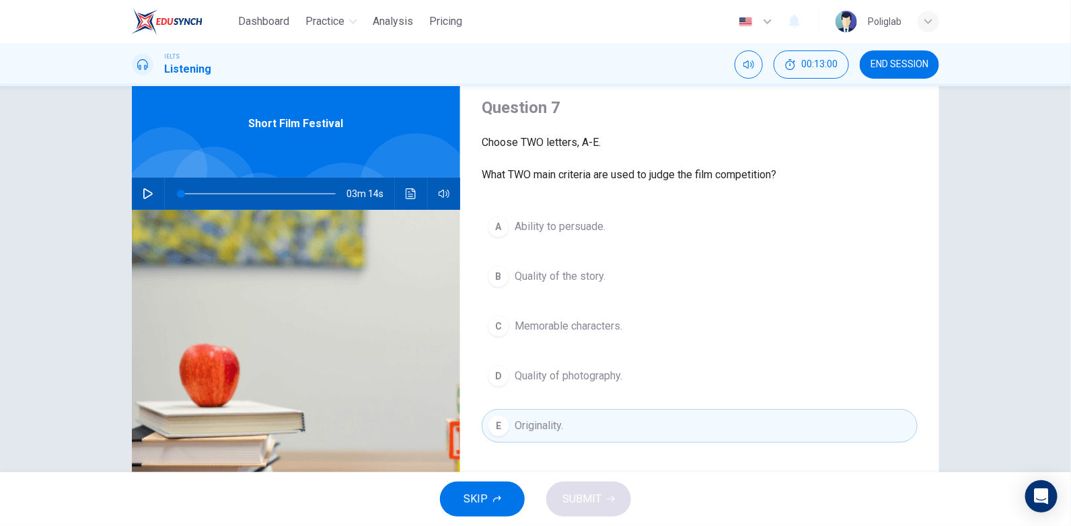
scroll to position [67, 0]
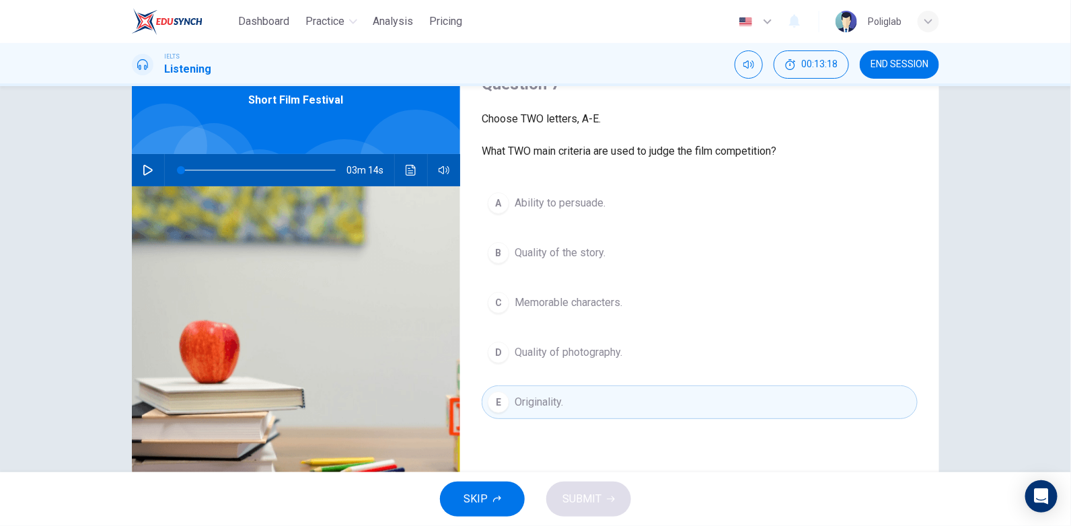
click at [654, 261] on button "B Quality of the story." at bounding box center [700, 253] width 436 height 34
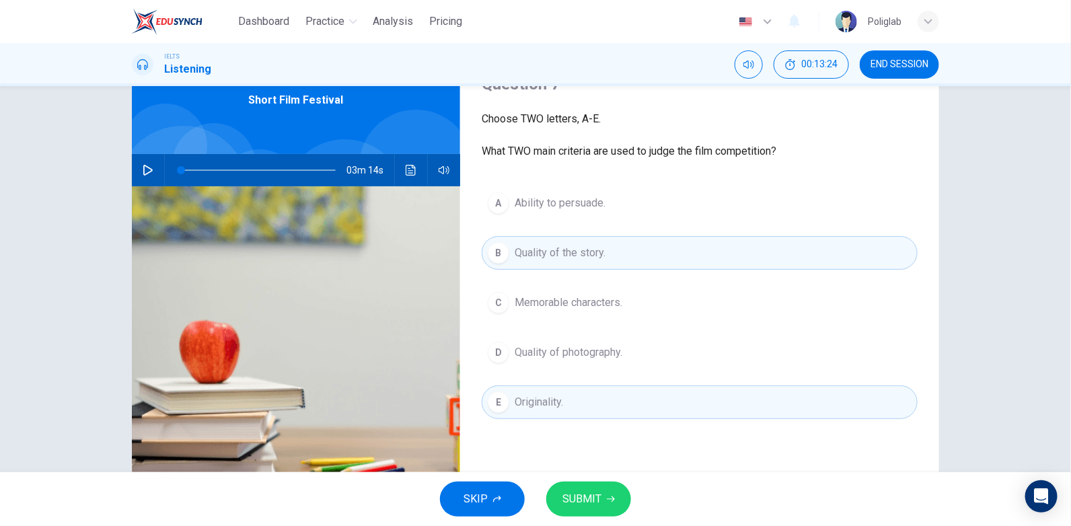
click at [621, 495] on button "SUBMIT" at bounding box center [588, 499] width 85 height 35
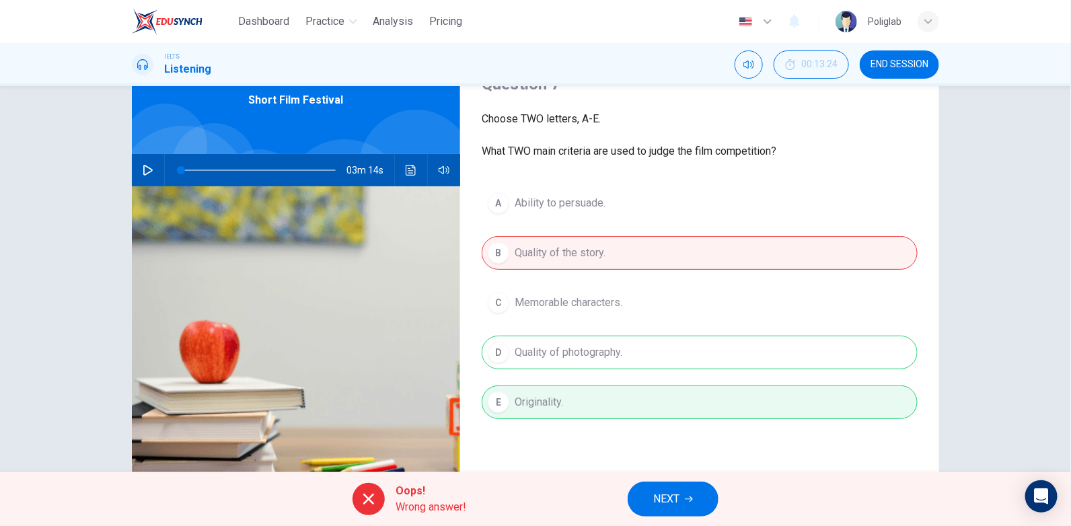
click at [663, 490] on span "NEXT" at bounding box center [666, 499] width 26 height 19
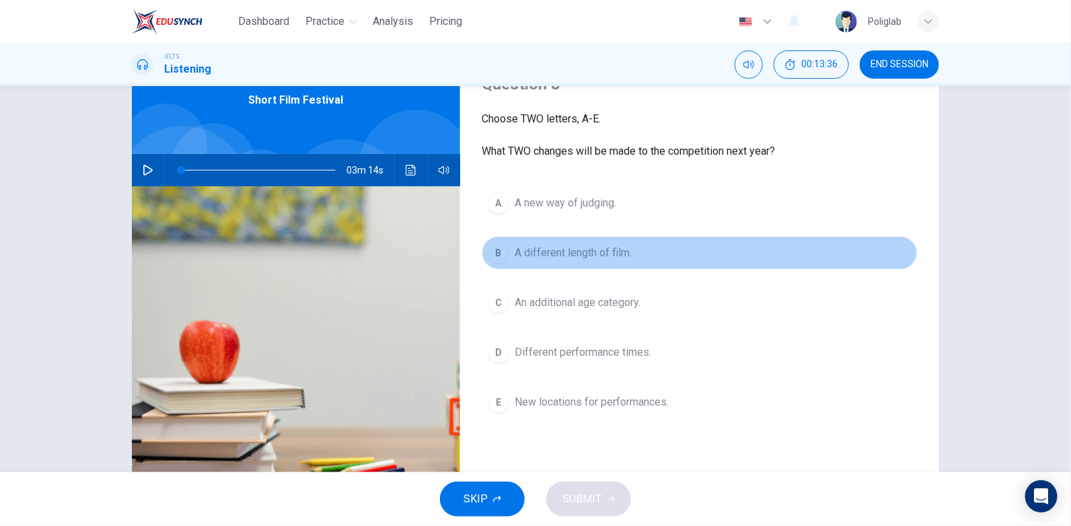
click at [693, 256] on button "B A different length of film." at bounding box center [700, 253] width 436 height 34
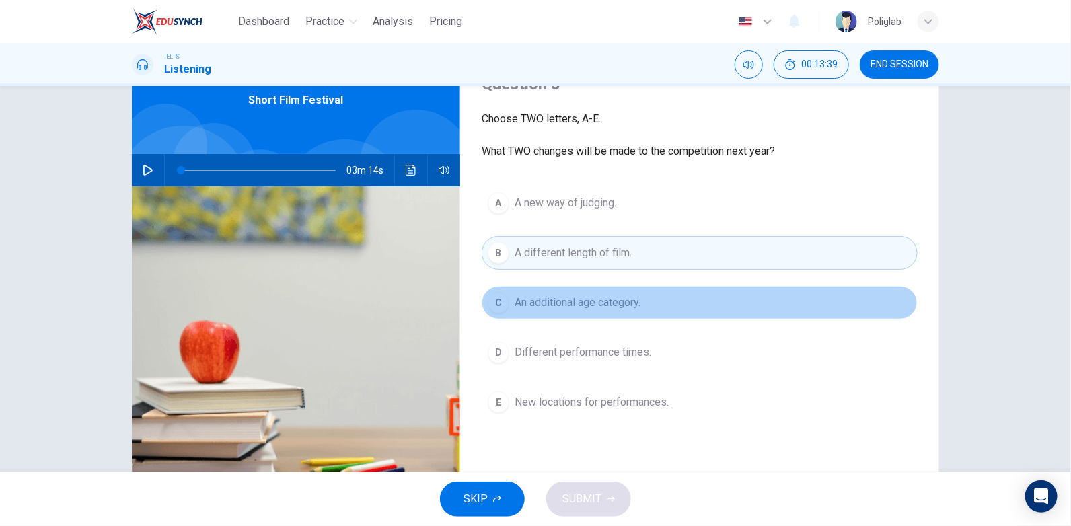
click at [708, 313] on button "C An additional age category." at bounding box center [700, 303] width 436 height 34
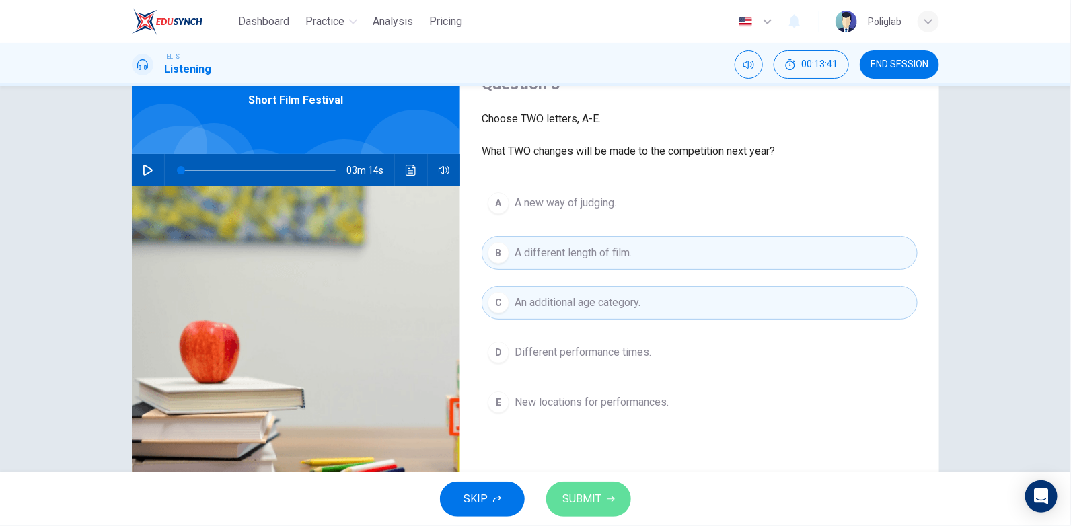
click at [612, 500] on icon "button" at bounding box center [611, 499] width 8 height 8
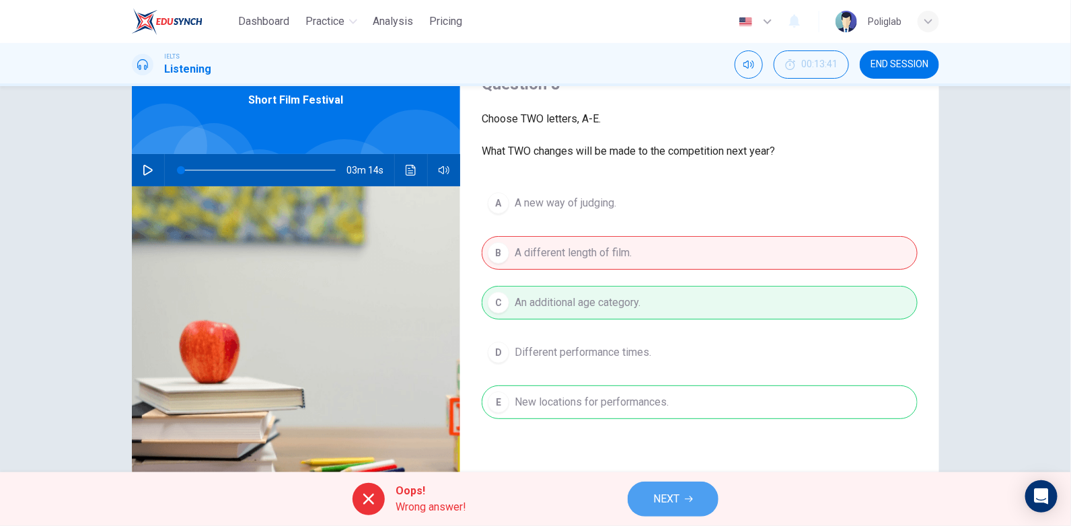
click at [697, 495] on button "NEXT" at bounding box center [673, 499] width 91 height 35
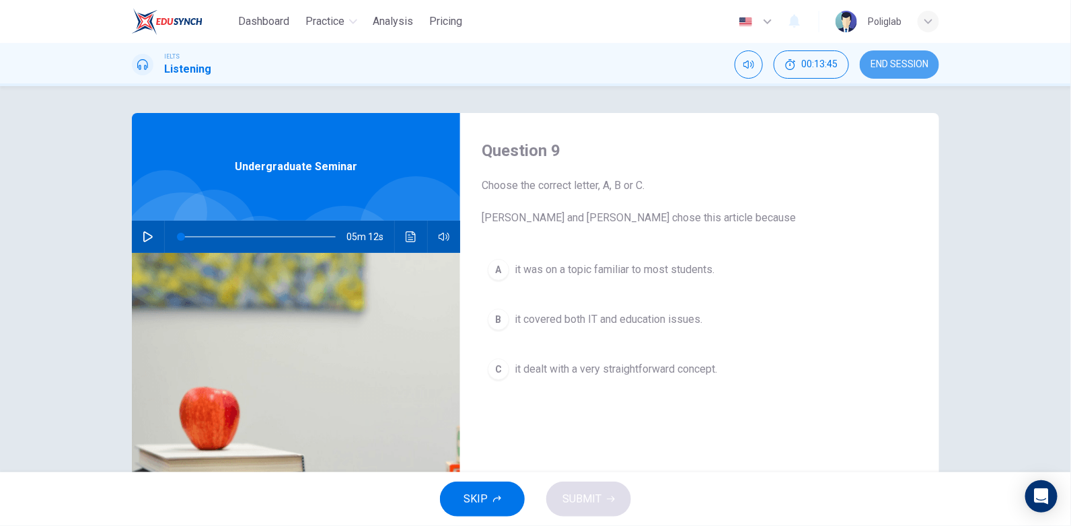
click at [903, 63] on span "END SESSION" at bounding box center [899, 64] width 58 height 11
